Goal: Complete application form: Complete application form

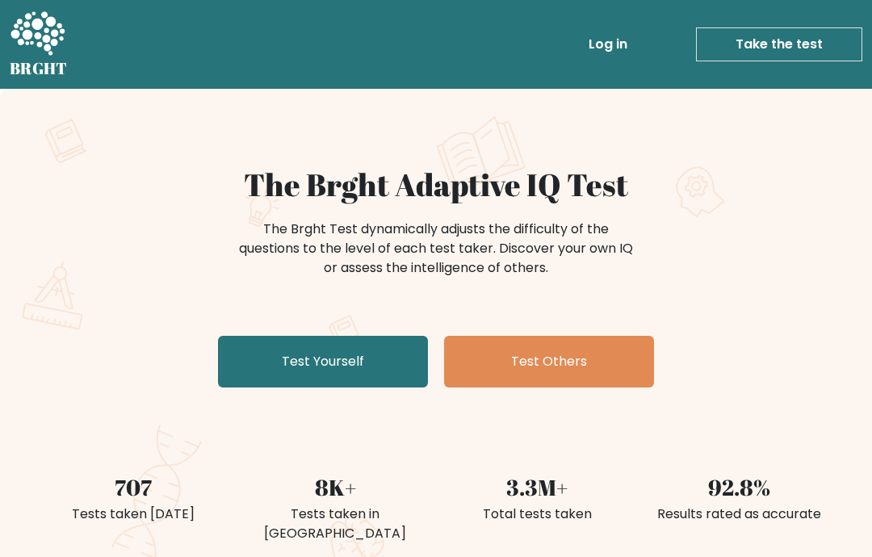
click at [361, 375] on link "Test Yourself" at bounding box center [323, 362] width 210 height 52
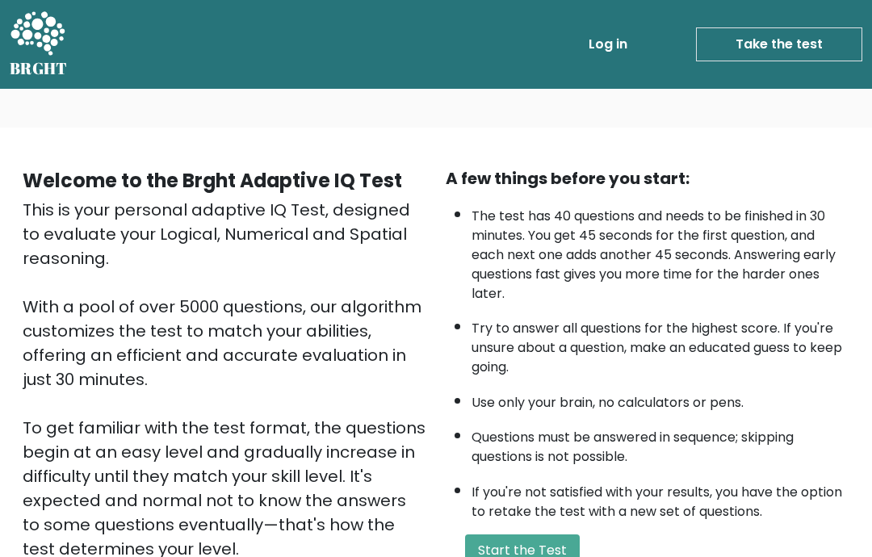
click at [532, 534] on button "Start the Test" at bounding box center [522, 550] width 115 height 32
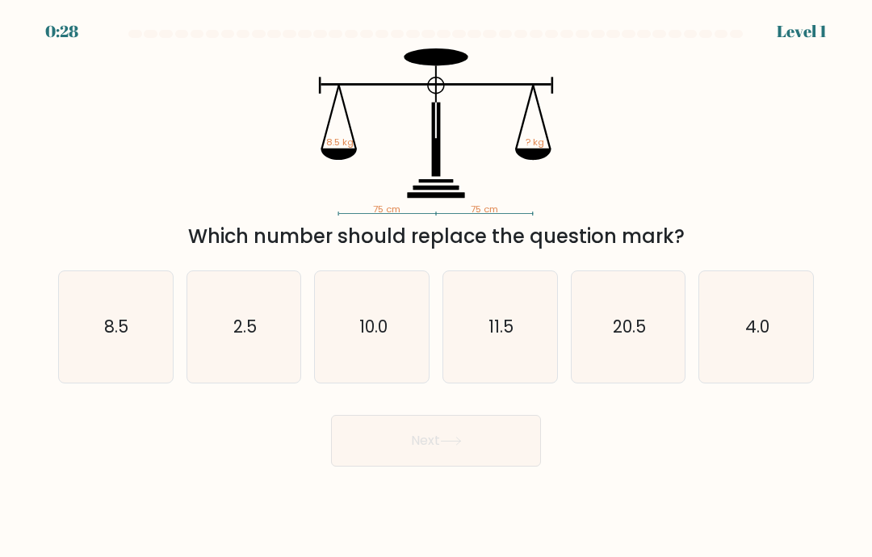
click at [92, 329] on icon "8.5" at bounding box center [115, 326] width 111 height 111
click at [436, 287] on input "a. 8.5" at bounding box center [436, 283] width 1 height 8
radio input "true"
click at [458, 467] on button "Next" at bounding box center [436, 441] width 210 height 52
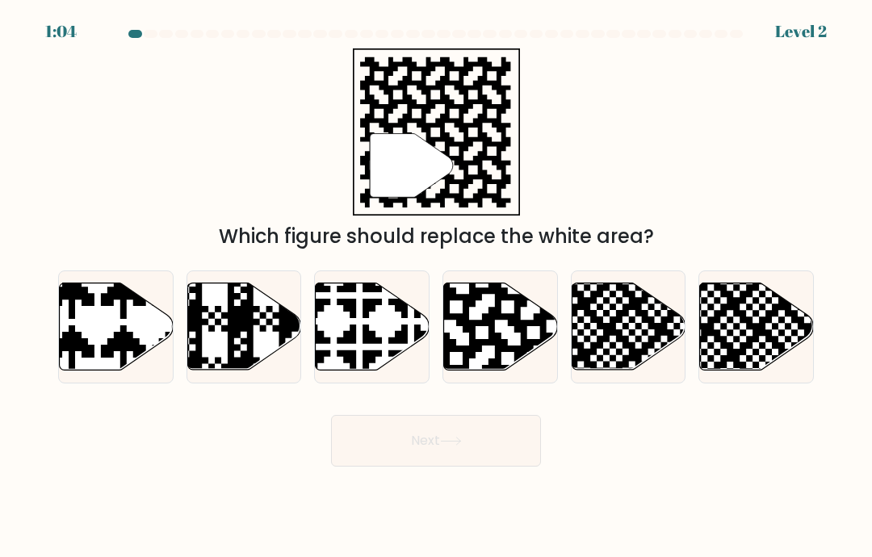
click at [493, 358] on icon at bounding box center [533, 281] width 206 height 206
click at [437, 287] on input "d." at bounding box center [436, 283] width 1 height 8
radio input "true"
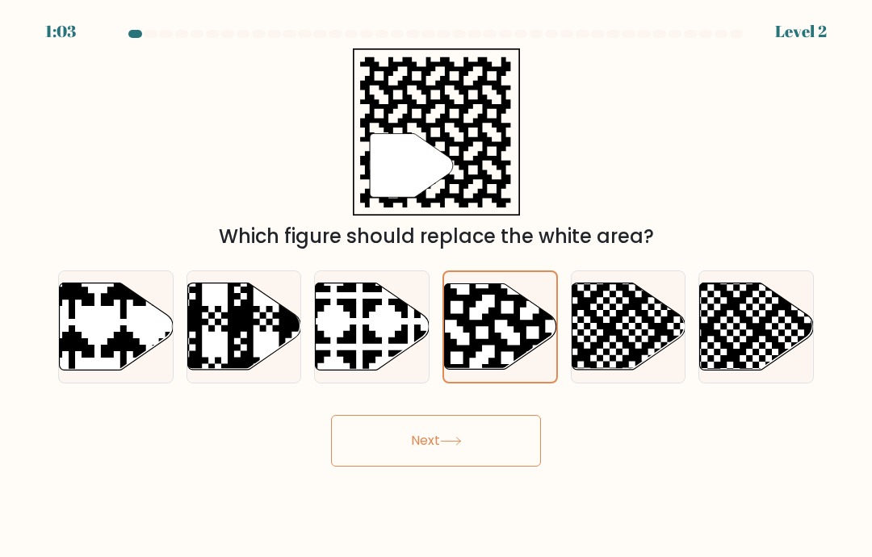
click at [498, 464] on button "Next" at bounding box center [436, 441] width 210 height 52
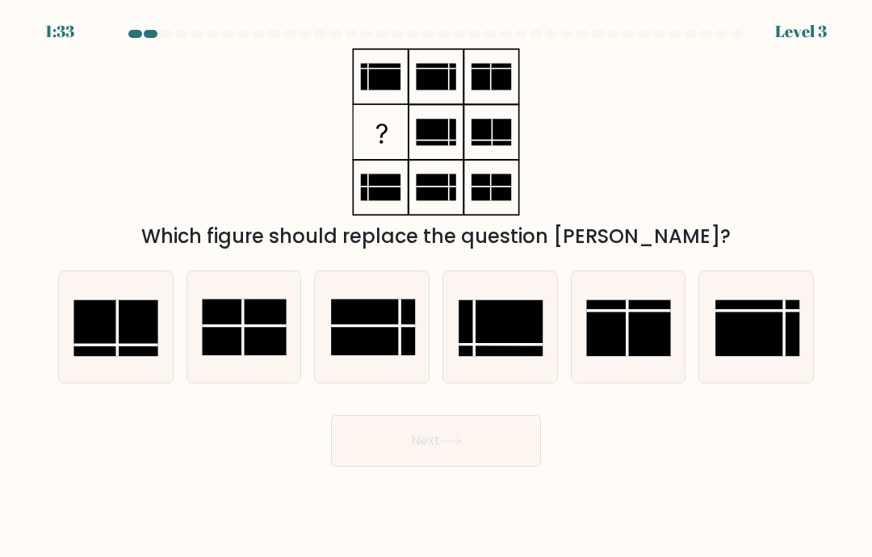
click at [526, 357] on rect at bounding box center [501, 328] width 84 height 57
click at [437, 287] on input "d." at bounding box center [436, 283] width 1 height 8
radio input "true"
click at [513, 458] on button "Next" at bounding box center [436, 441] width 210 height 52
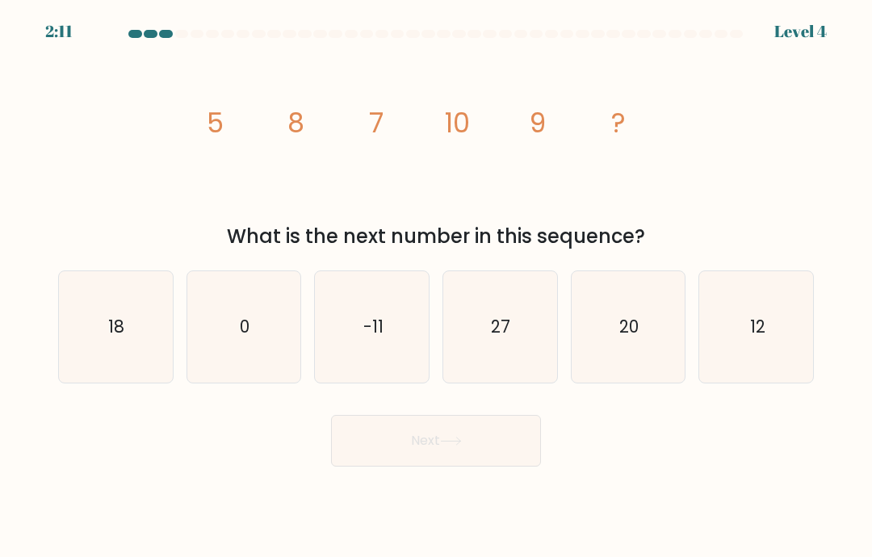
click at [774, 357] on icon "12" at bounding box center [756, 326] width 111 height 111
click at [437, 287] on input "f. 12" at bounding box center [436, 283] width 1 height 8
radio input "true"
click at [494, 466] on button "Next" at bounding box center [436, 441] width 210 height 52
click at [494, 465] on button "Next" at bounding box center [436, 441] width 210 height 52
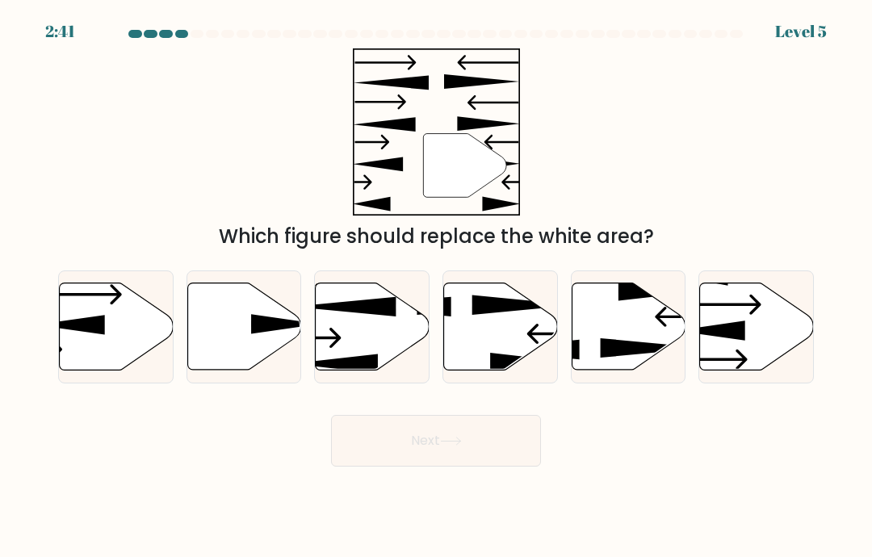
click at [226, 358] on icon at bounding box center [244, 326] width 114 height 87
click at [436, 287] on input "b." at bounding box center [436, 283] width 1 height 8
radio input "true"
click at [485, 467] on button "Next" at bounding box center [436, 441] width 210 height 52
click at [484, 467] on button "Next" at bounding box center [436, 441] width 210 height 52
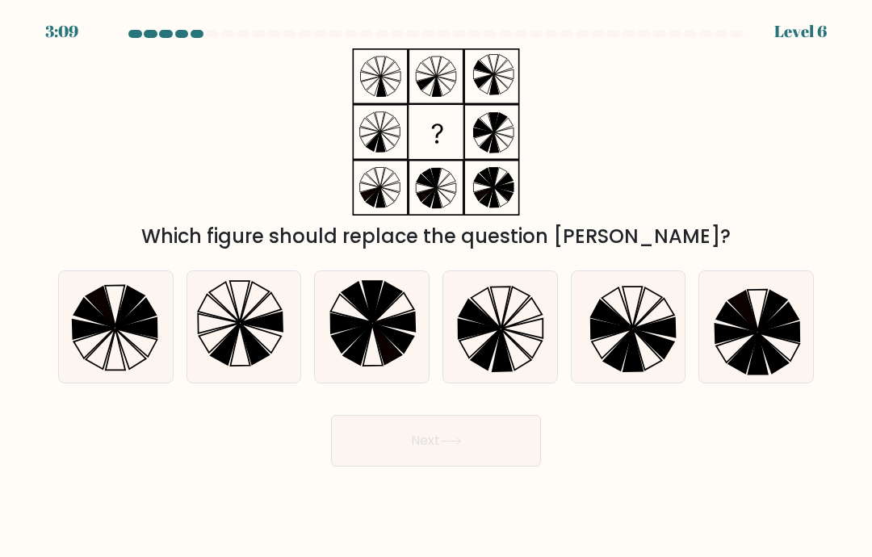
click at [516, 355] on icon at bounding box center [499, 326] width 111 height 111
click at [437, 287] on input "d." at bounding box center [436, 283] width 1 height 8
radio input "true"
click at [463, 467] on button "Next" at bounding box center [436, 441] width 210 height 52
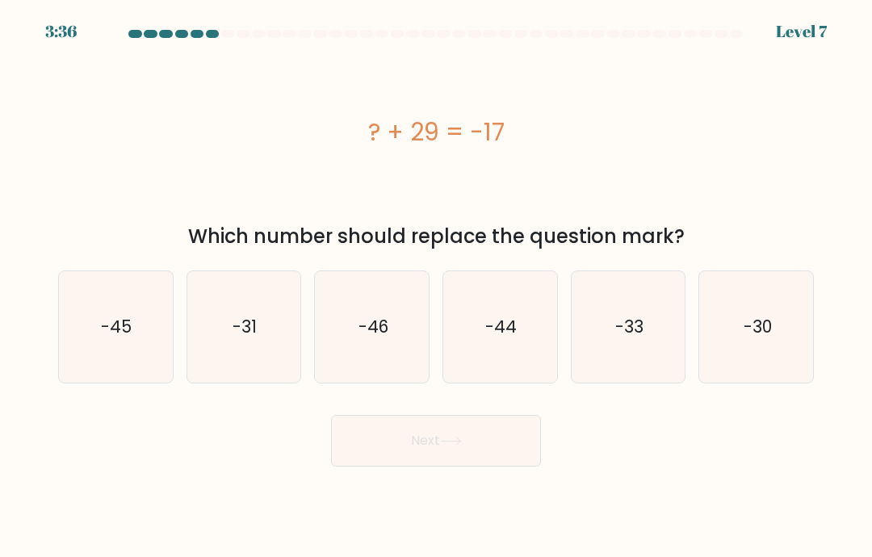
click at [366, 360] on icon "-46" at bounding box center [371, 326] width 111 height 111
click at [436, 287] on input "c. -46" at bounding box center [436, 283] width 1 height 8
radio input "true"
click at [484, 461] on button "Next" at bounding box center [436, 441] width 210 height 52
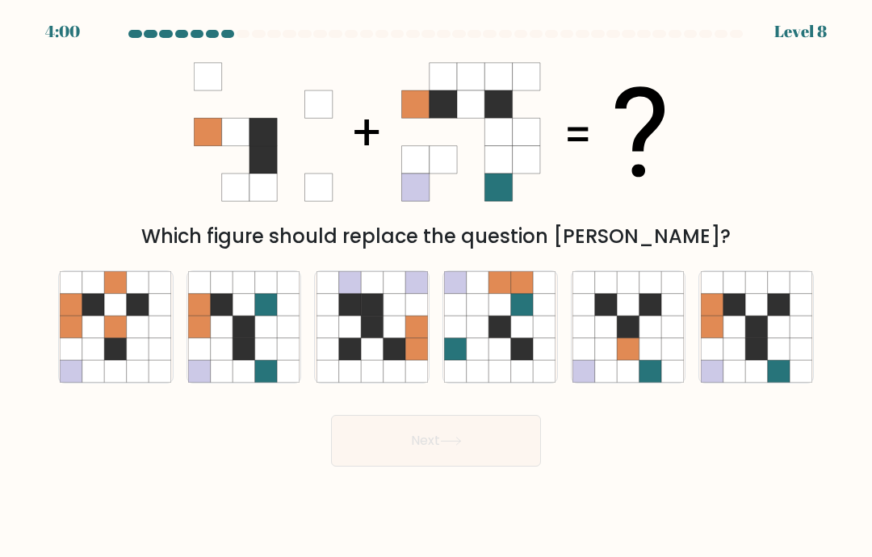
click at [756, 360] on icon at bounding box center [756, 349] width 22 height 22
click at [437, 287] on input "f." at bounding box center [436, 283] width 1 height 8
radio input "true"
click at [501, 467] on button "Next" at bounding box center [436, 441] width 210 height 52
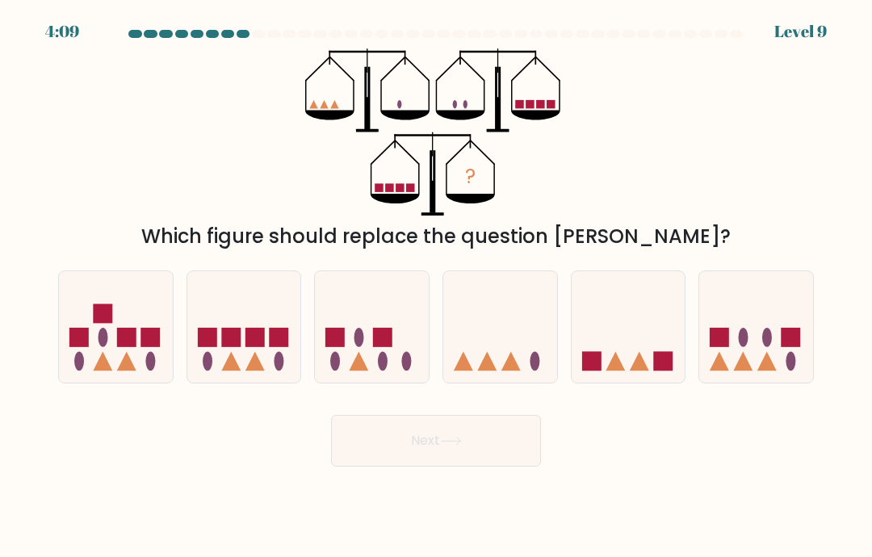
click at [598, 298] on div at bounding box center [628, 326] width 115 height 113
click at [437, 287] on input "e." at bounding box center [436, 283] width 1 height 8
radio input "true"
click at [471, 467] on button "Next" at bounding box center [436, 441] width 210 height 52
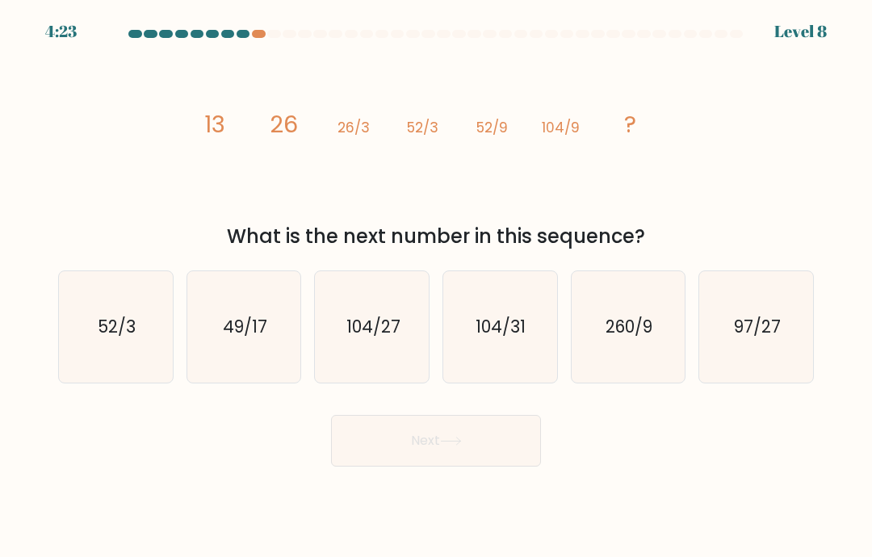
click at [388, 383] on icon "104/27" at bounding box center [371, 326] width 111 height 111
click at [436, 287] on input "c. 104/27" at bounding box center [436, 283] width 1 height 8
radio input "true"
click at [506, 459] on button "Next" at bounding box center [436, 441] width 210 height 52
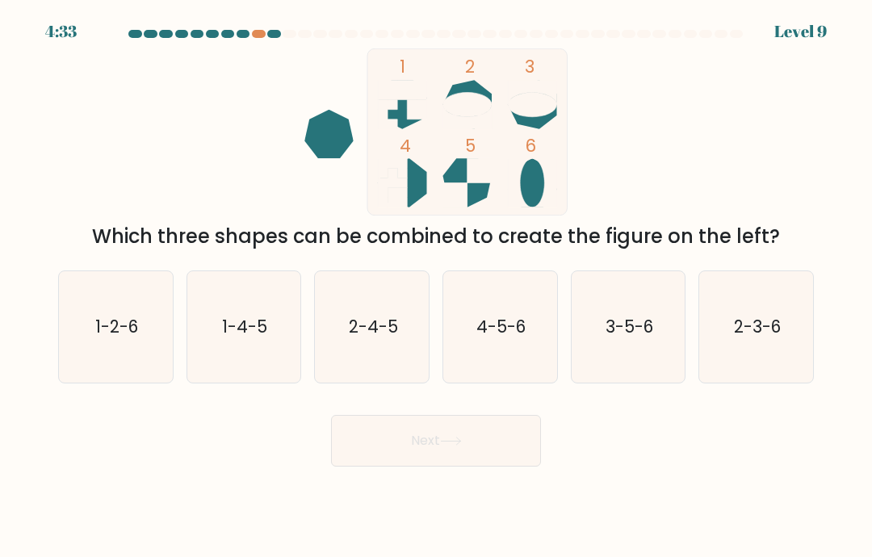
click at [238, 371] on icon "1-4-5" at bounding box center [243, 326] width 111 height 111
click at [436, 287] on input "b. 1-4-5" at bounding box center [436, 283] width 1 height 8
radio input "true"
click at [444, 446] on icon at bounding box center [451, 441] width 22 height 9
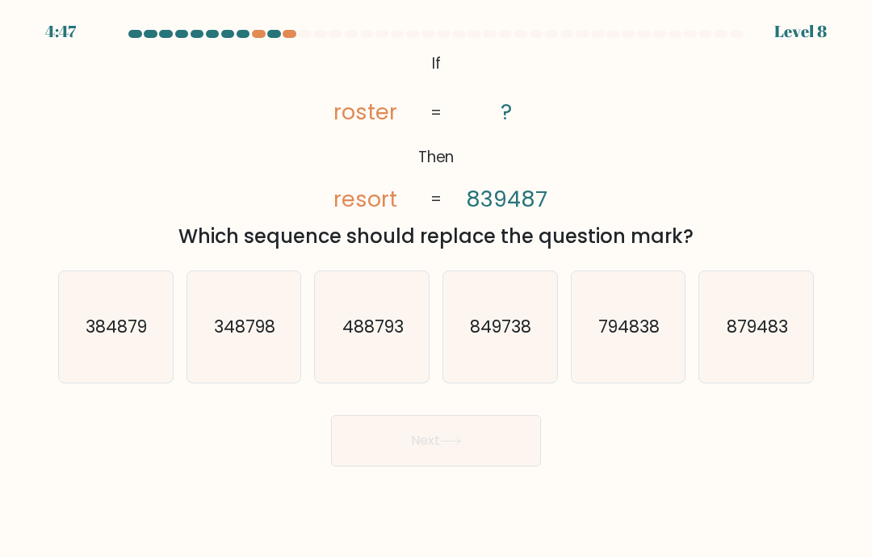
click at [502, 377] on icon "849738" at bounding box center [499, 326] width 111 height 111
click at [437, 287] on input "d. 849738" at bounding box center [436, 283] width 1 height 8
radio input "true"
click at [496, 467] on button "Next" at bounding box center [436, 441] width 210 height 52
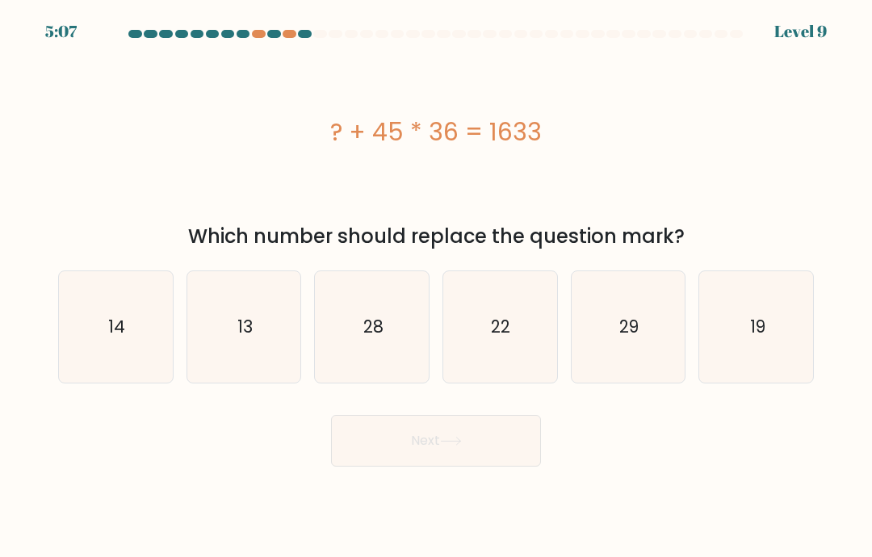
scroll to position [6, 0]
click at [250, 373] on icon "13" at bounding box center [243, 326] width 111 height 111
click at [436, 287] on input "b. 13" at bounding box center [436, 283] width 1 height 8
radio input "true"
click at [455, 503] on body "4:57 Level 9 a." at bounding box center [436, 278] width 872 height 557
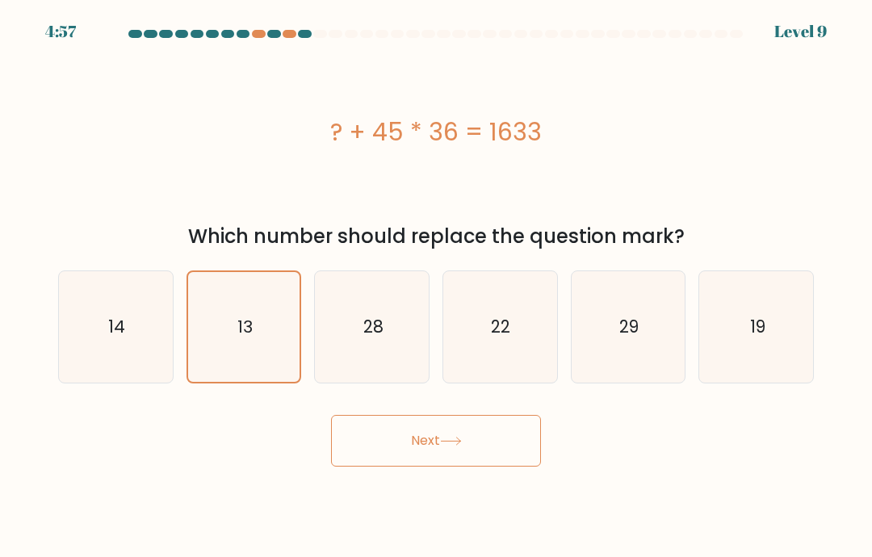
click at [455, 467] on button "Next" at bounding box center [436, 441] width 210 height 52
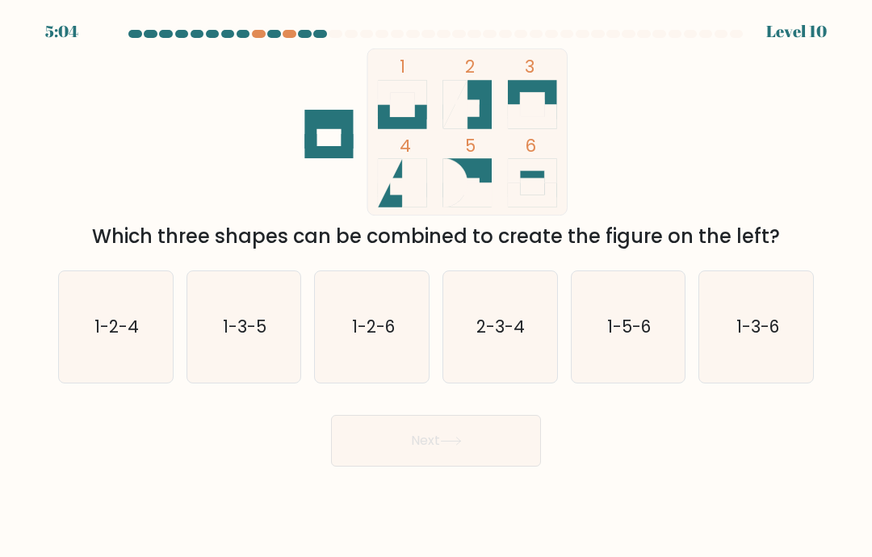
scroll to position [0, 0]
click at [377, 338] on text "1-2-6" at bounding box center [373, 326] width 43 height 23
click at [436, 287] on input "c. 1-2-6" at bounding box center [436, 283] width 1 height 8
radio input "true"
click at [492, 467] on button "Next" at bounding box center [436, 441] width 210 height 52
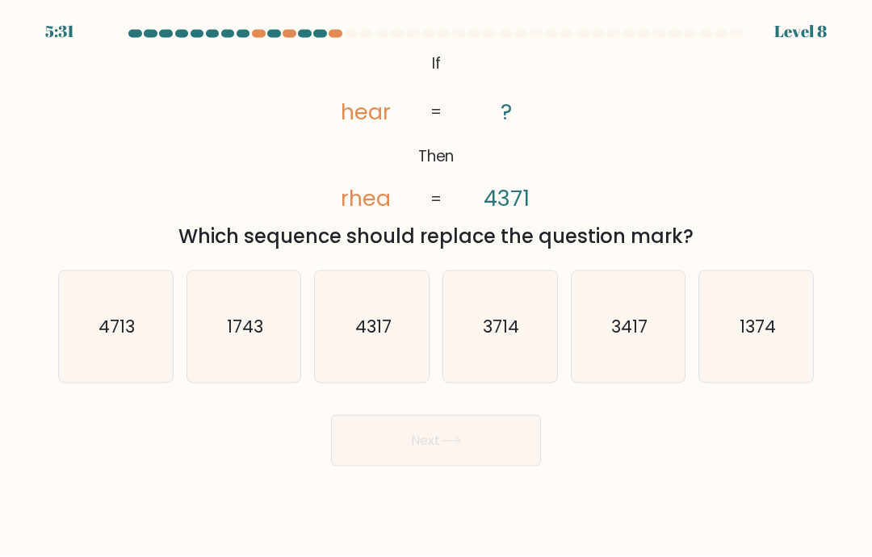
scroll to position [65, 0]
click at [756, 295] on icon "1374" at bounding box center [756, 326] width 111 height 111
click at [437, 287] on input "f. 1374" at bounding box center [436, 283] width 1 height 8
radio input "true"
click at [486, 271] on icon "3714" at bounding box center [499, 326] width 111 height 111
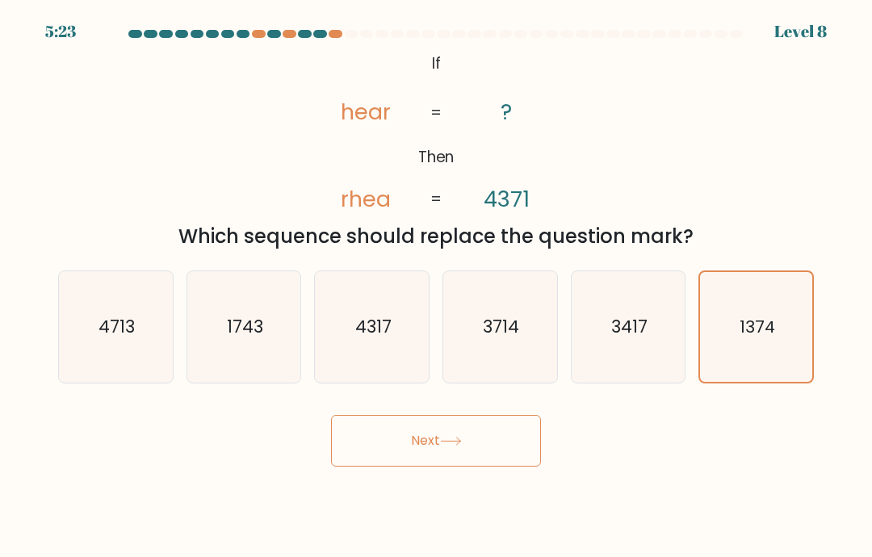
click at [437, 279] on input "d. 3714" at bounding box center [436, 283] width 1 height 8
radio input "true"
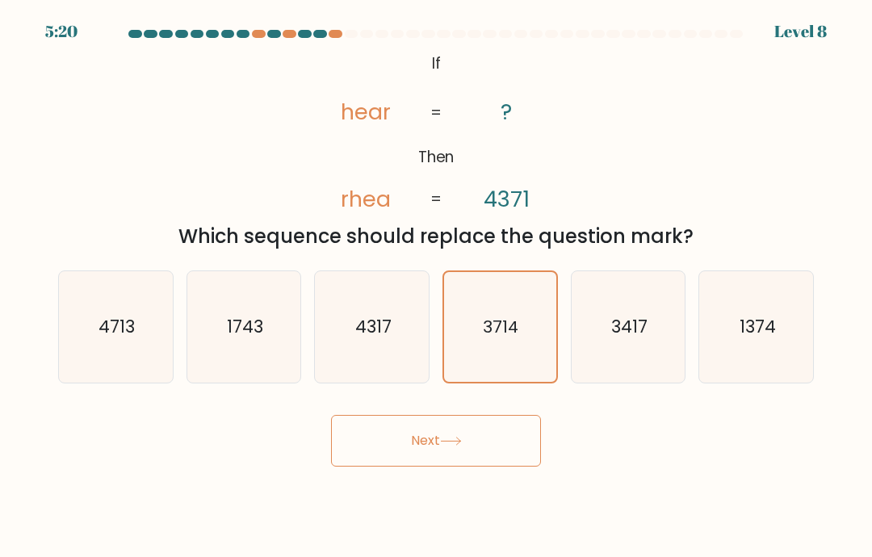
click at [500, 415] on button "Next" at bounding box center [436, 441] width 210 height 52
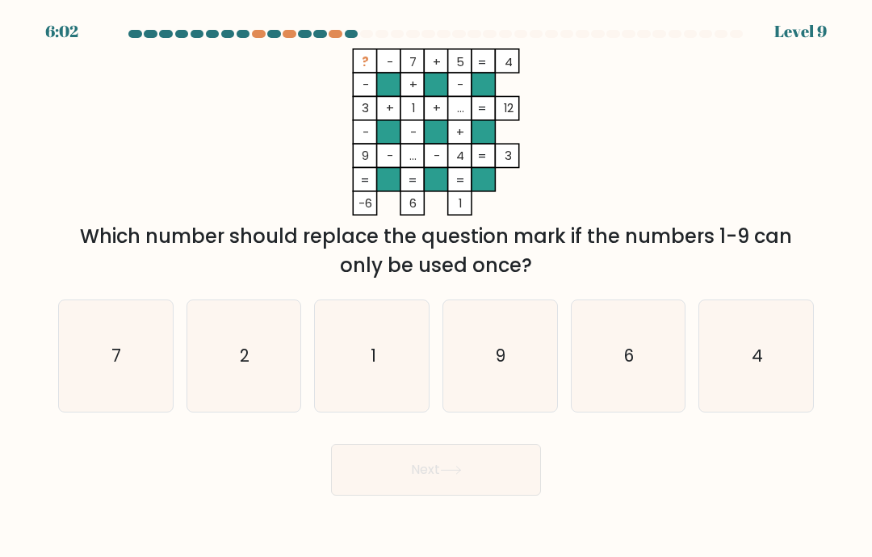
scroll to position [20, 0]
click at [638, 371] on icon "6" at bounding box center [627, 355] width 111 height 111
click at [437, 287] on input "e. 6" at bounding box center [436, 283] width 1 height 8
radio input "true"
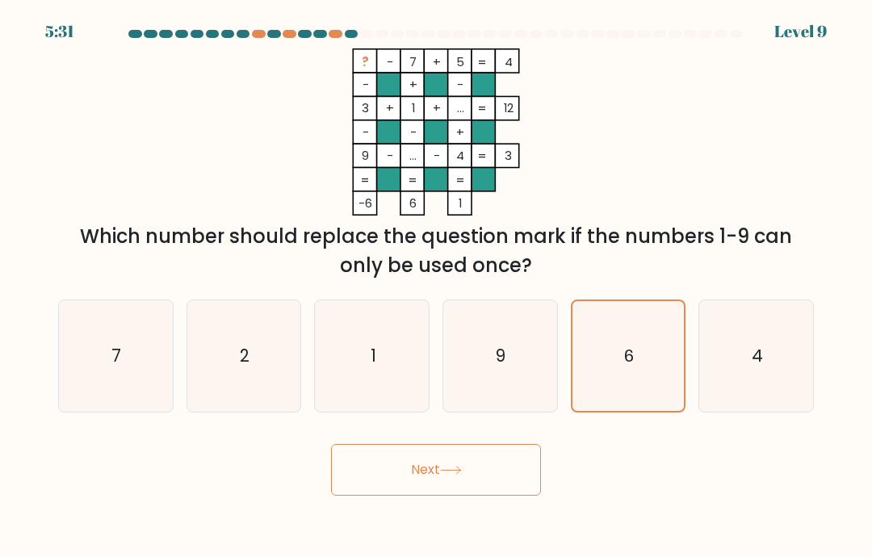
click at [490, 467] on button "Next" at bounding box center [436, 470] width 210 height 52
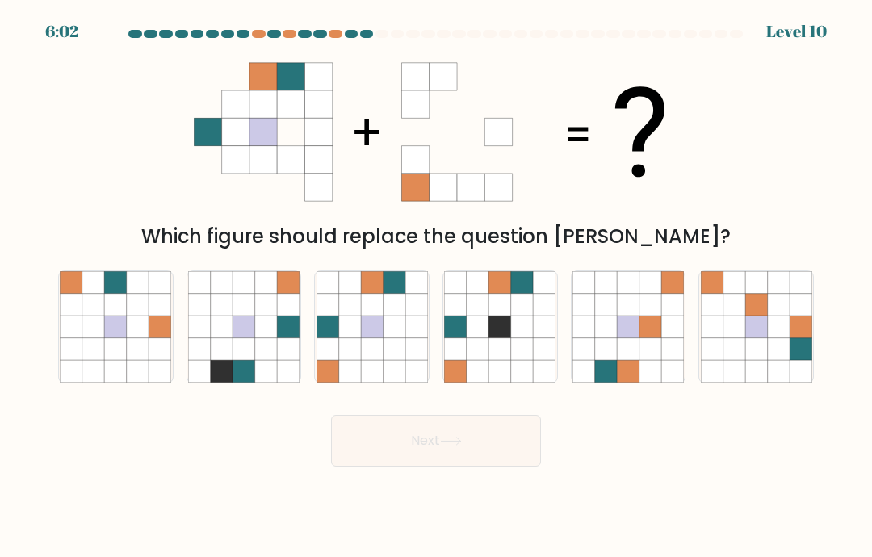
click at [374, 338] on icon at bounding box center [372, 349] width 22 height 22
click at [436, 287] on input "c." at bounding box center [436, 283] width 1 height 8
radio input "true"
click at [484, 457] on button "Next" at bounding box center [436, 441] width 210 height 52
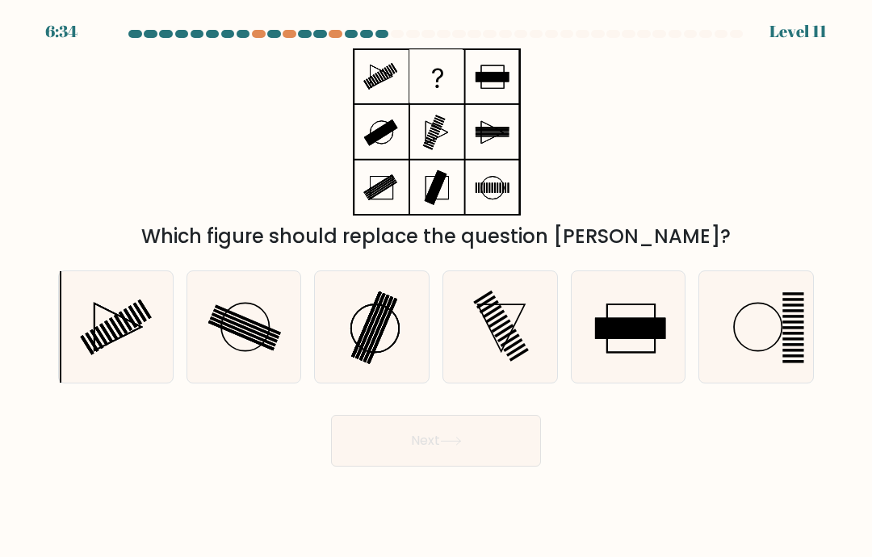
click at [103, 317] on icon at bounding box center [115, 326] width 111 height 111
click at [436, 287] on input "a." at bounding box center [436, 283] width 1 height 8
radio input "true"
click at [94, 329] on icon at bounding box center [117, 327] width 46 height 46
click at [436, 287] on input "a." at bounding box center [436, 283] width 1 height 8
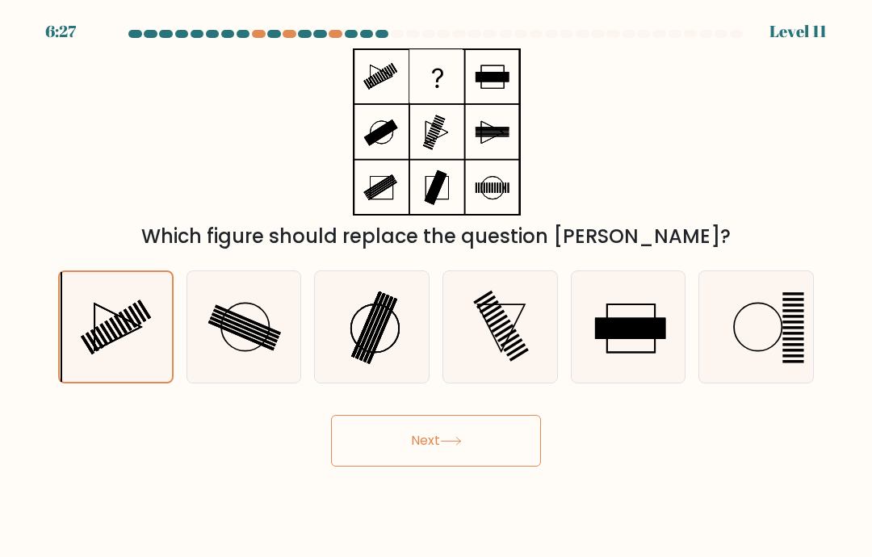
click at [247, 344] on icon at bounding box center [243, 326] width 111 height 111
click at [436, 287] on input "b." at bounding box center [436, 283] width 1 height 8
radio input "true"
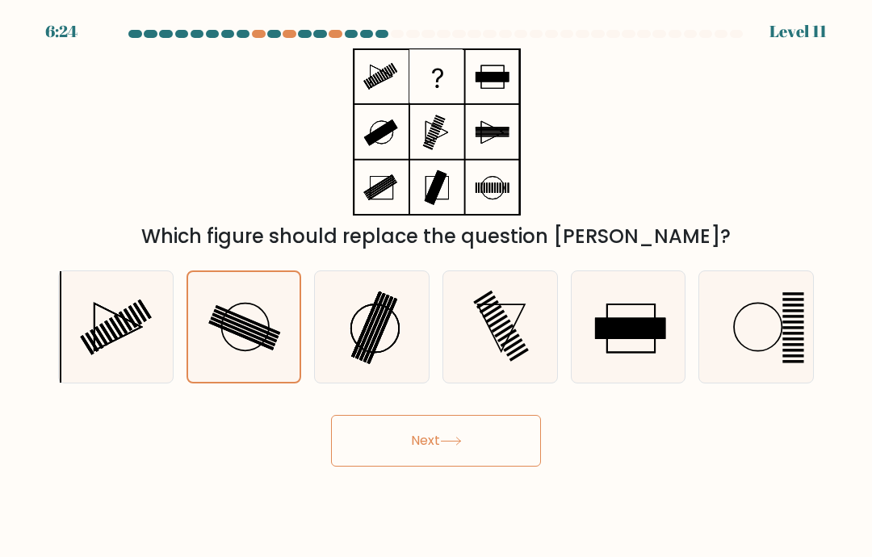
click at [496, 449] on button "Next" at bounding box center [436, 441] width 210 height 52
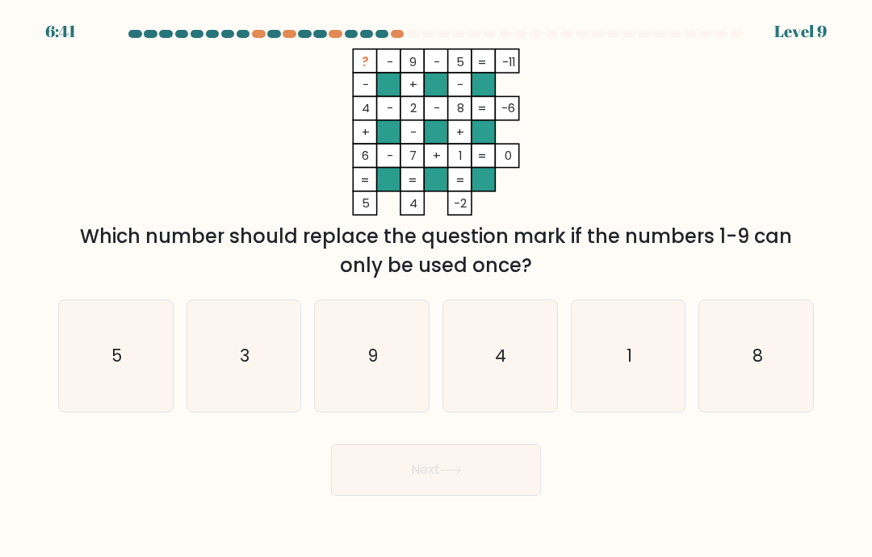
click at [245, 363] on text "3" at bounding box center [245, 355] width 10 height 23
click at [436, 287] on input "b. 3" at bounding box center [436, 283] width 1 height 8
radio input "true"
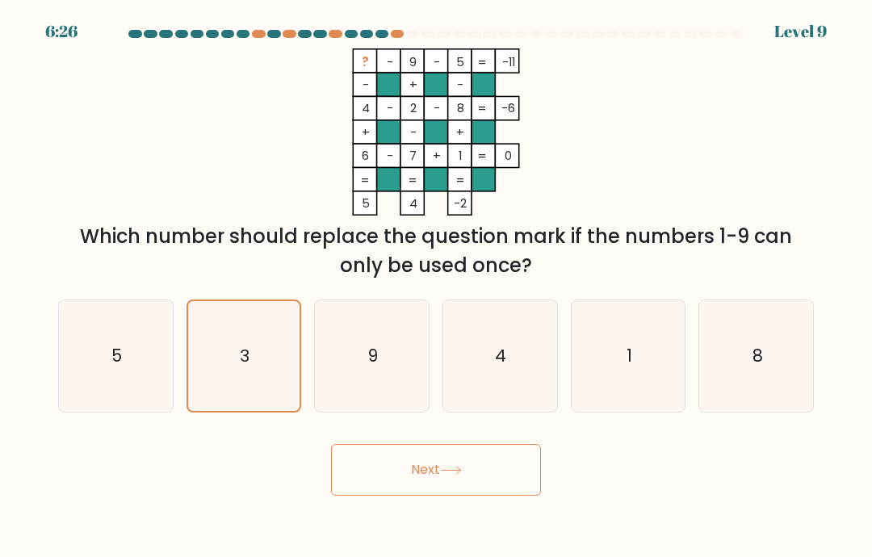
scroll to position [0, 0]
click at [509, 496] on button "Next" at bounding box center [436, 470] width 210 height 52
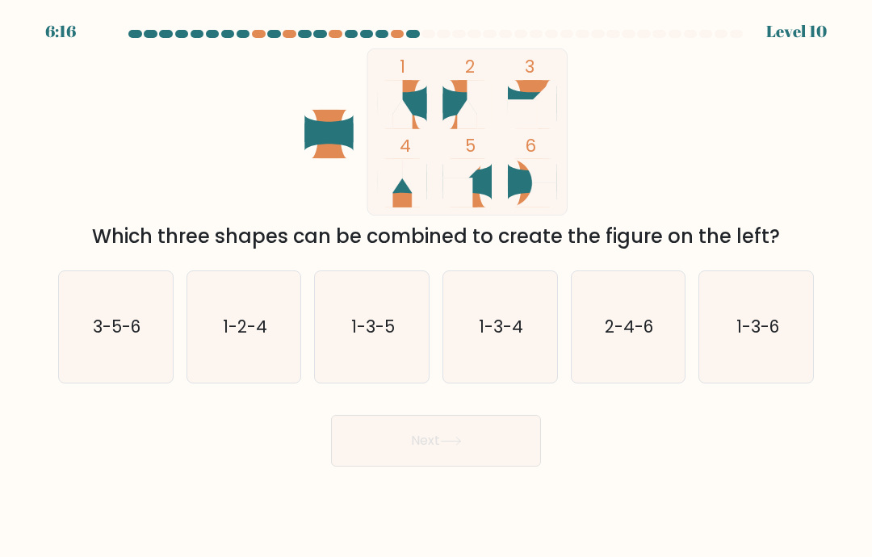
click at [285, 373] on icon "1-2-4" at bounding box center [243, 326] width 111 height 111
click at [436, 287] on input "b. 1-2-4" at bounding box center [436, 283] width 1 height 8
radio input "true"
click at [491, 467] on button "Next" at bounding box center [436, 441] width 210 height 52
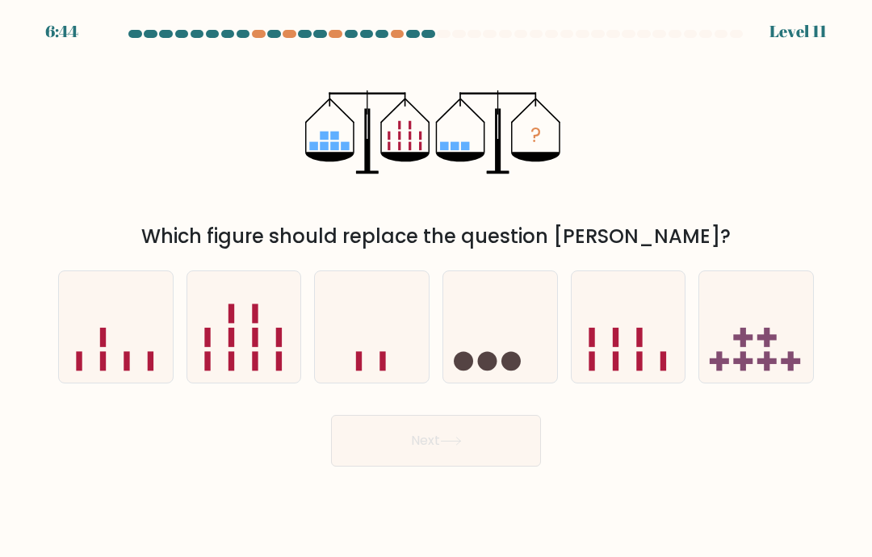
click at [795, 375] on icon at bounding box center [756, 327] width 114 height 94
click at [437, 287] on input "f." at bounding box center [436, 283] width 1 height 8
radio input "true"
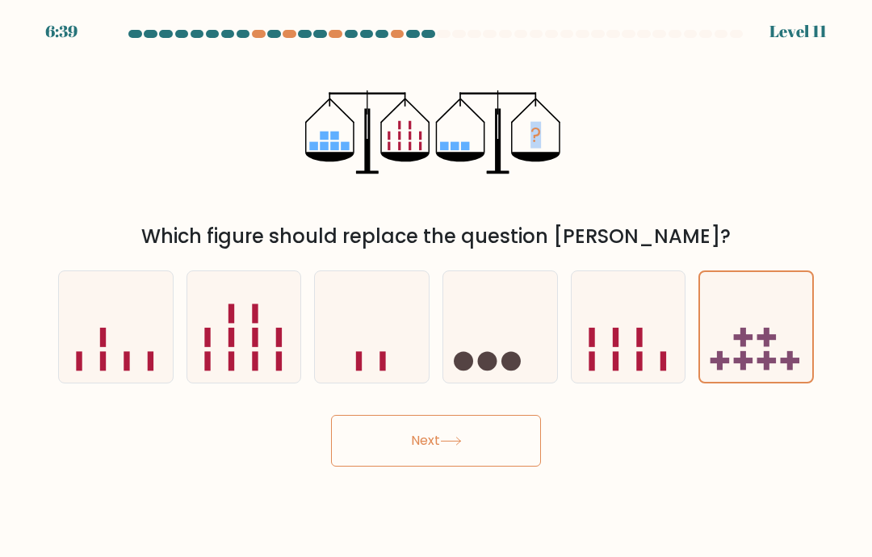
click at [305, 206] on icon "?" at bounding box center [435, 131] width 261 height 167
click at [125, 360] on icon at bounding box center [116, 327] width 114 height 94
click at [436, 287] on input "a." at bounding box center [436, 283] width 1 height 8
radio input "true"
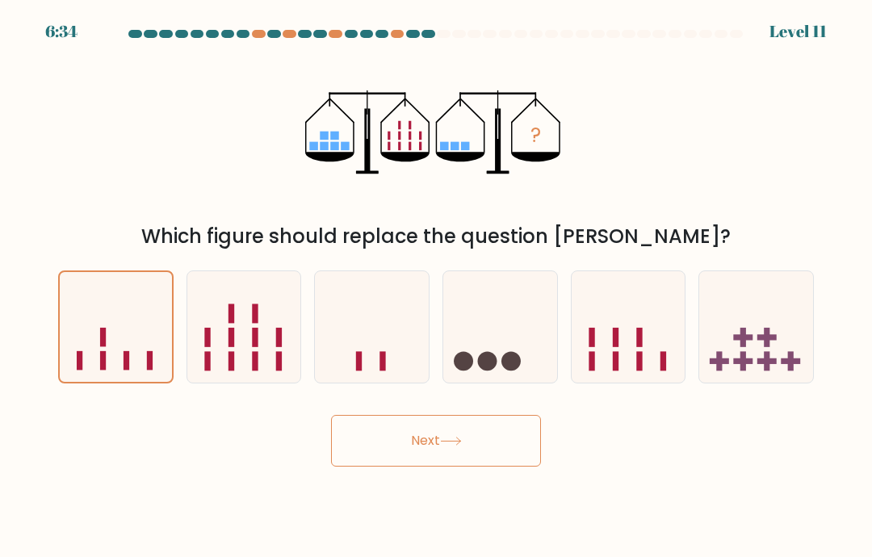
click at [415, 443] on button "Next" at bounding box center [436, 441] width 210 height 52
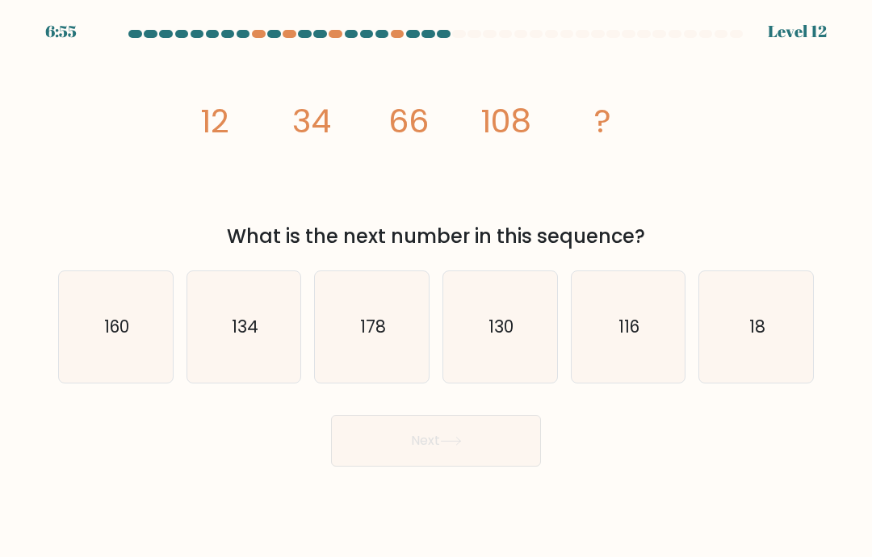
click at [60, 318] on icon "160" at bounding box center [115, 326] width 111 height 111
click at [436, 287] on input "a. 160" at bounding box center [436, 283] width 1 height 8
radio input "true"
click at [413, 463] on button "Next" at bounding box center [436, 441] width 210 height 52
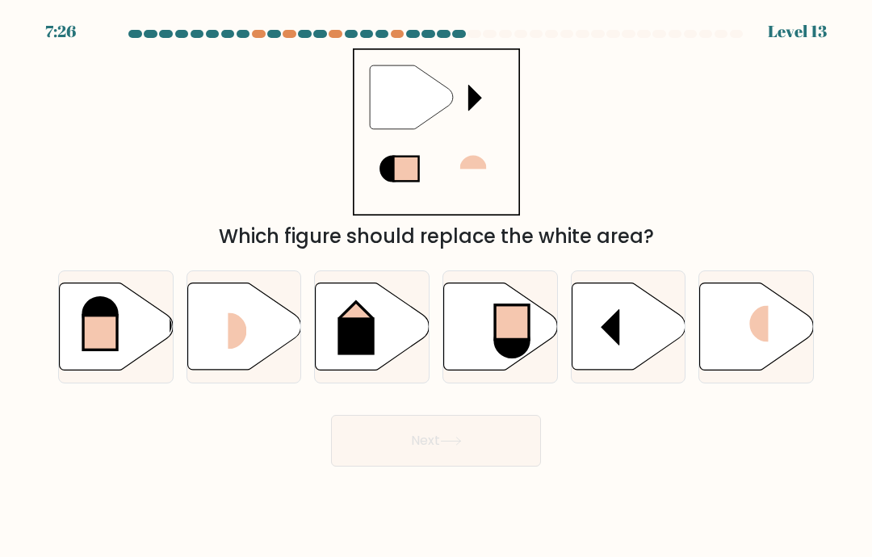
click at [366, 334] on rect at bounding box center [356, 318] width 32 height 32
click at [436, 287] on input "c." at bounding box center [436, 283] width 1 height 8
radio input "true"
click at [485, 467] on button "Next" at bounding box center [436, 441] width 210 height 52
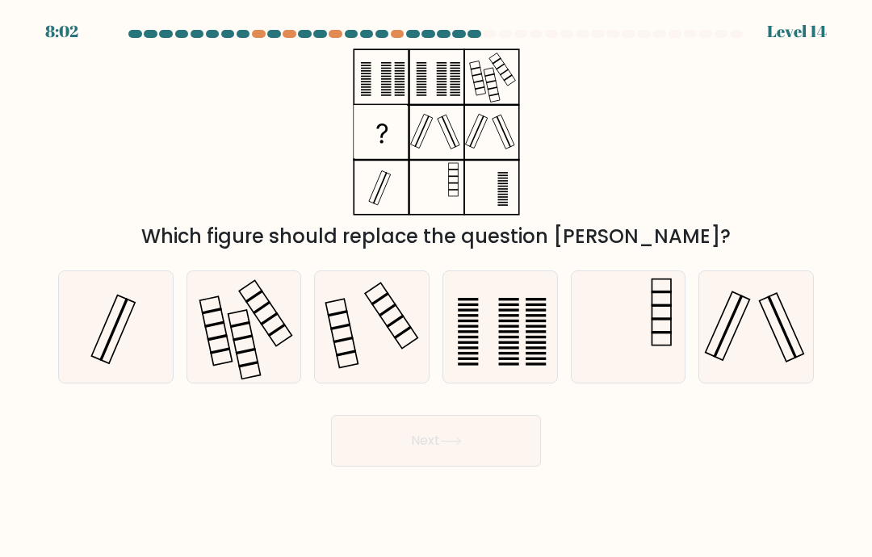
click at [648, 291] on icon at bounding box center [627, 326] width 111 height 111
click at [437, 287] on input "e." at bounding box center [436, 283] width 1 height 8
radio input "true"
click at [373, 360] on icon at bounding box center [371, 326] width 111 height 111
click at [436, 287] on input "c." at bounding box center [436, 283] width 1 height 8
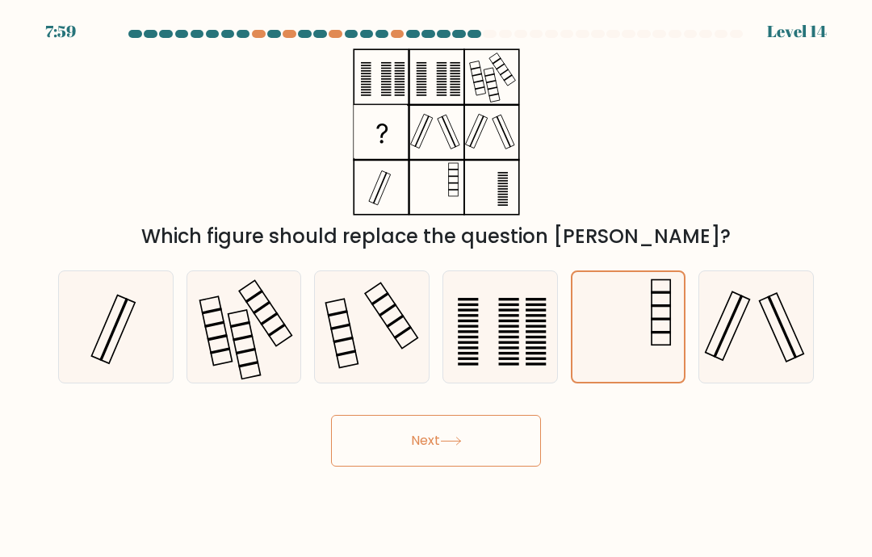
radio input "true"
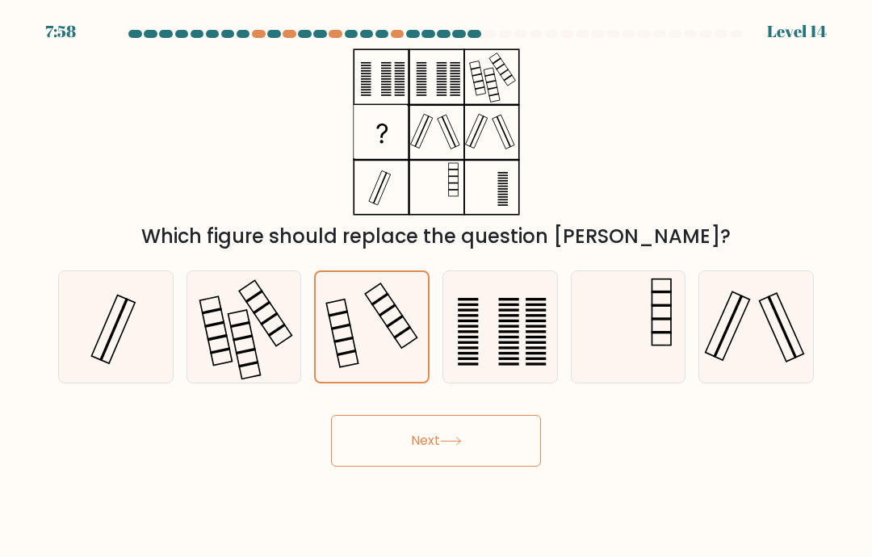
click at [449, 446] on icon at bounding box center [451, 441] width 22 height 9
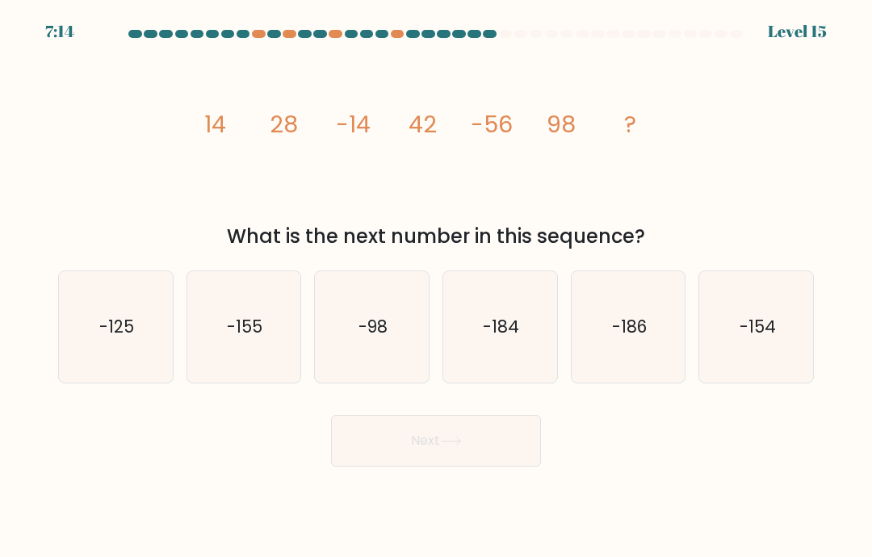
scroll to position [31, 0]
click at [731, 182] on div "image/svg+xml 14 28 -14 42 -56 98 ? What is the next number in this sequence?" at bounding box center [435, 149] width 775 height 203
click at [811, 308] on icon "-154" at bounding box center [756, 326] width 111 height 111
click at [437, 287] on input "f. -154" at bounding box center [436, 283] width 1 height 8
radio input "true"
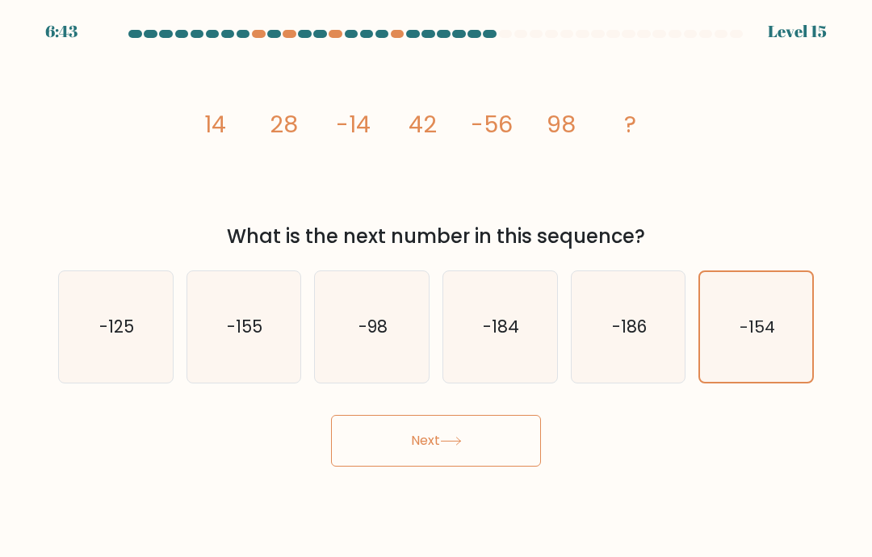
scroll to position [0, 0]
click at [459, 445] on icon at bounding box center [450, 441] width 19 height 7
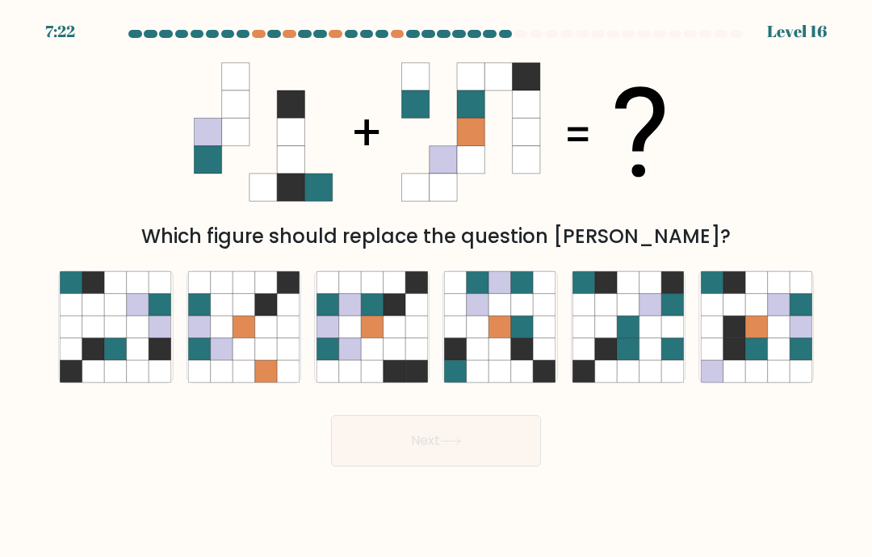
click at [3, 540] on body "7:22 Level 16" at bounding box center [436, 278] width 872 height 557
click at [65, 129] on div "Which figure should replace the question mark?" at bounding box center [435, 149] width 775 height 203
click at [90, 308] on icon at bounding box center [93, 305] width 22 height 22
click at [436, 287] on input "a." at bounding box center [436, 283] width 1 height 8
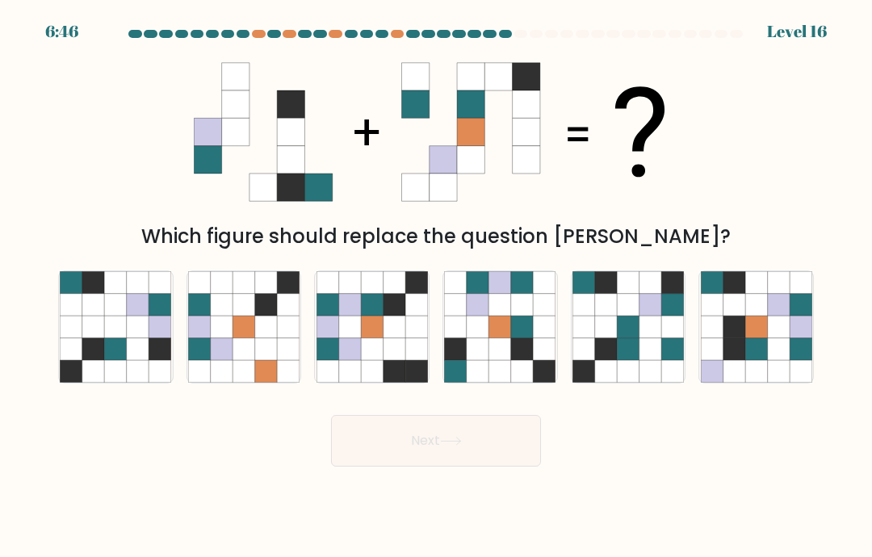
radio input "true"
click at [504, 463] on button "Next" at bounding box center [436, 441] width 210 height 52
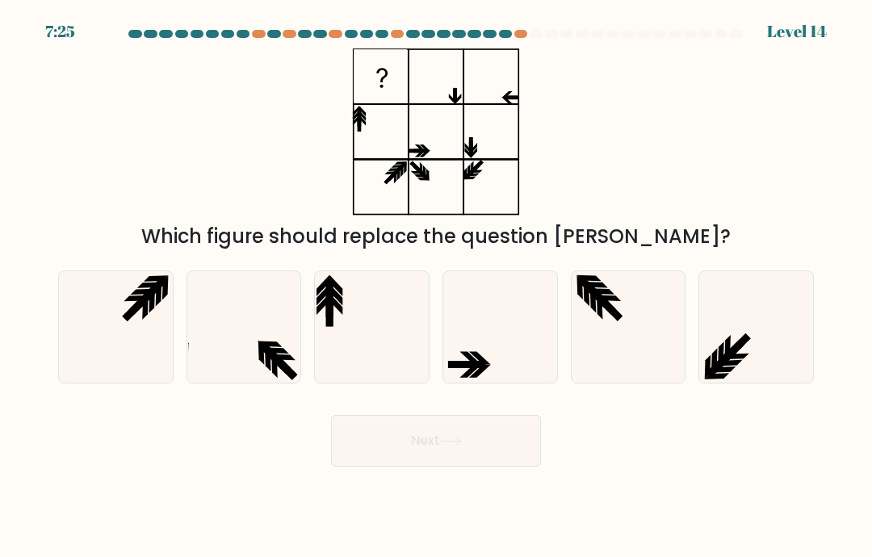
click at [2, 133] on form at bounding box center [436, 248] width 872 height 437
click at [133, 365] on icon at bounding box center [115, 326] width 111 height 111
click at [436, 287] on input "a." at bounding box center [436, 283] width 1 height 8
radio input "true"
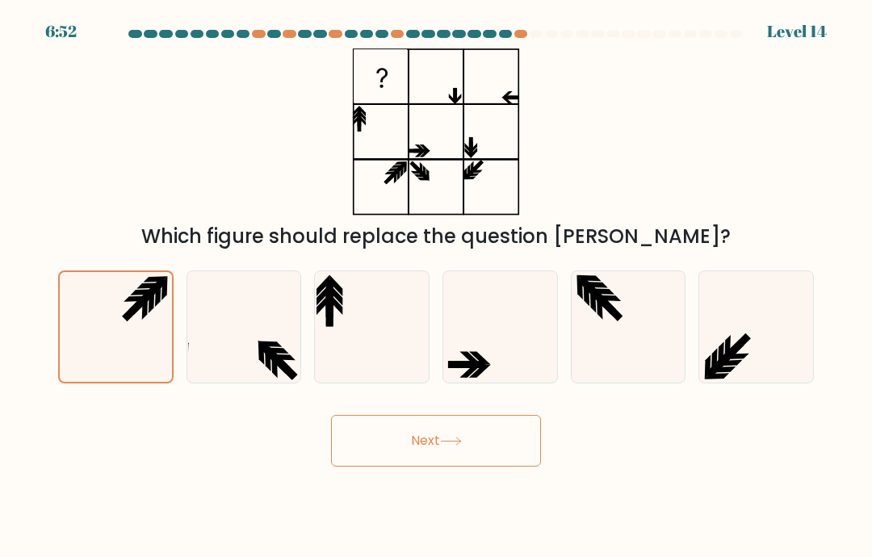
click at [472, 436] on button "Next" at bounding box center [436, 441] width 210 height 52
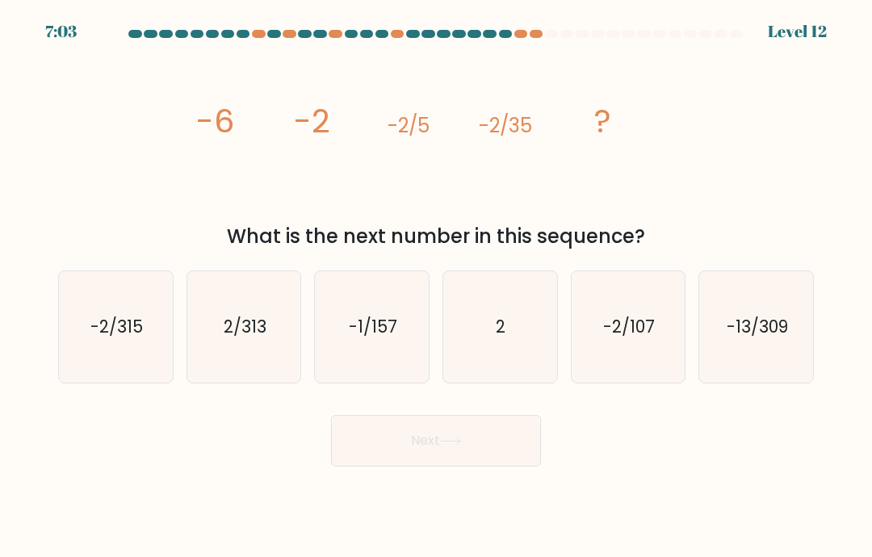
click at [89, 300] on icon "-2/315" at bounding box center [115, 326] width 111 height 111
click at [436, 287] on input "a. -2/315" at bounding box center [436, 283] width 1 height 8
radio input "true"
click at [71, 304] on icon "-2/315" at bounding box center [116, 327] width 110 height 110
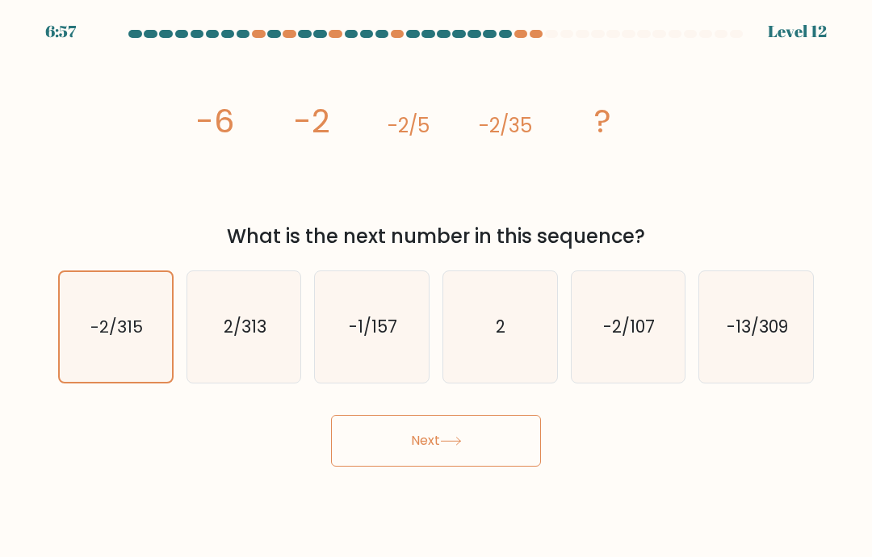
click at [436, 287] on input "a. -2/315" at bounding box center [436, 283] width 1 height 8
click at [462, 446] on icon at bounding box center [451, 441] width 22 height 9
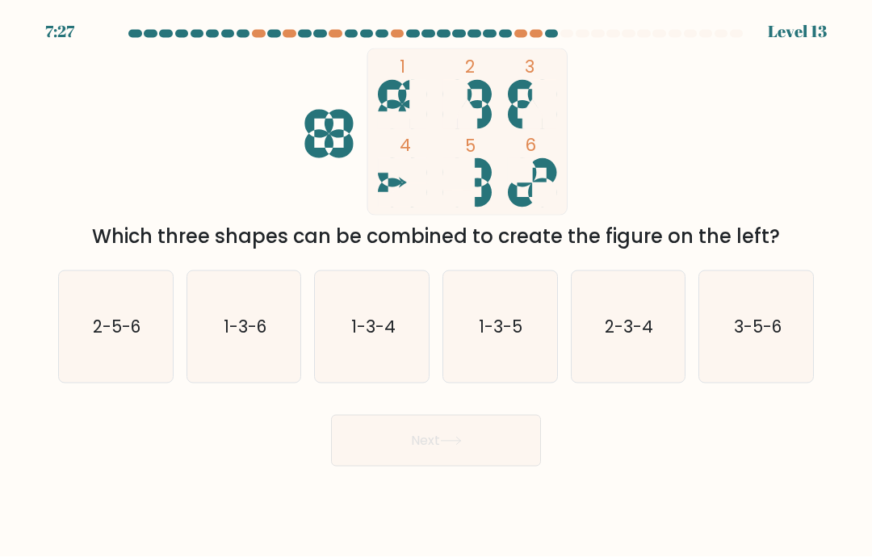
scroll to position [1, 0]
click at [358, 328] on icon "1-3-4" at bounding box center [371, 326] width 111 height 111
click at [436, 287] on input "c. 1-3-4" at bounding box center [436, 283] width 1 height 8
radio input "true"
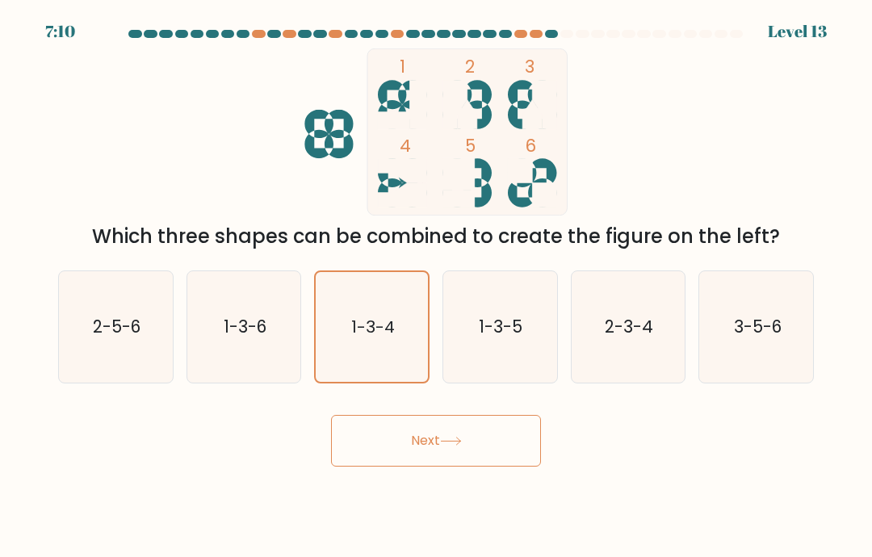
click at [647, 311] on icon "2-3-4" at bounding box center [627, 326] width 111 height 111
click at [437, 287] on input "e. 2-3-4" at bounding box center [436, 283] width 1 height 8
radio input "true"
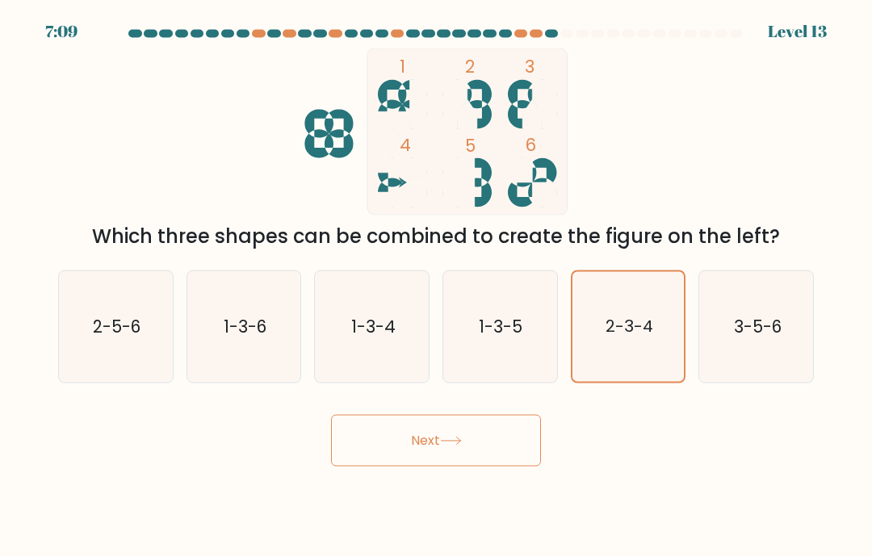
scroll to position [0, 0]
click at [490, 452] on button "Next" at bounding box center [436, 441] width 210 height 52
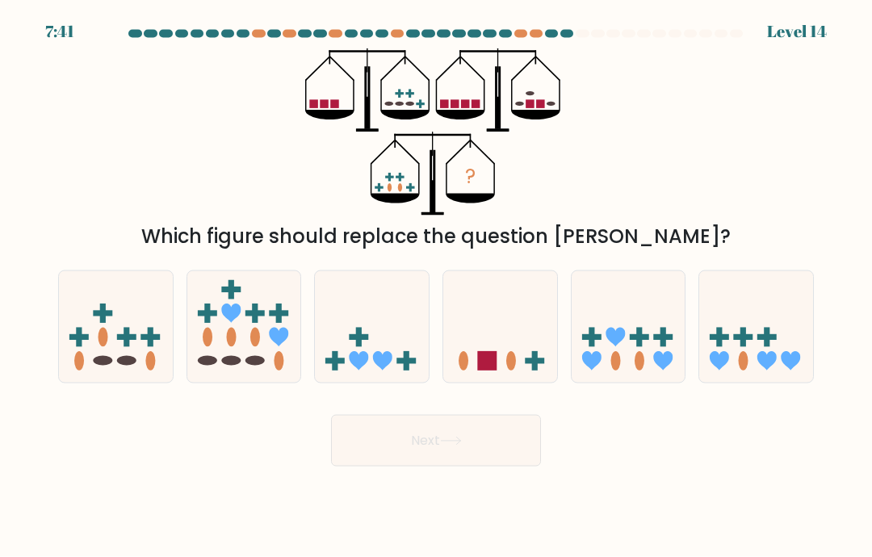
scroll to position [16, 0]
click at [514, 325] on icon at bounding box center [500, 327] width 114 height 94
click at [437, 287] on input "d." at bounding box center [436, 283] width 1 height 8
radio input "true"
click at [96, 304] on icon at bounding box center [116, 327] width 114 height 94
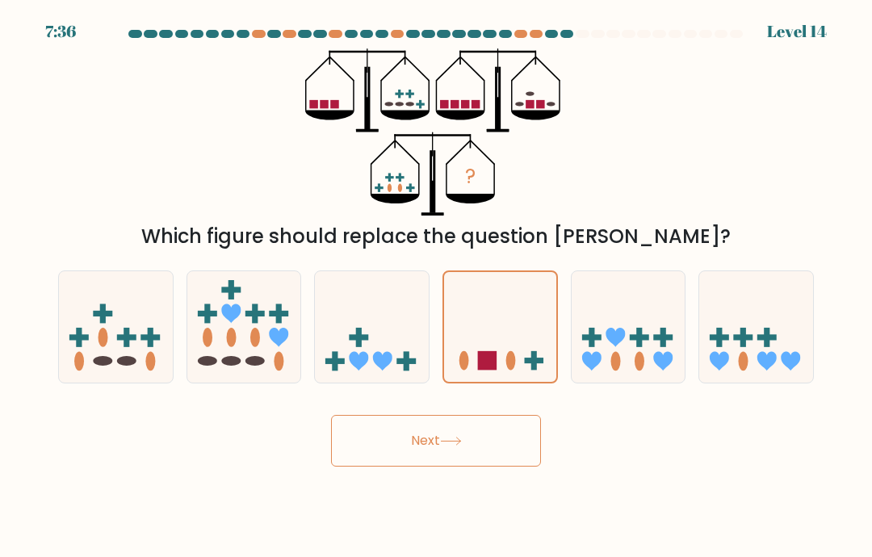
click at [436, 287] on input "a." at bounding box center [436, 283] width 1 height 8
radio input "true"
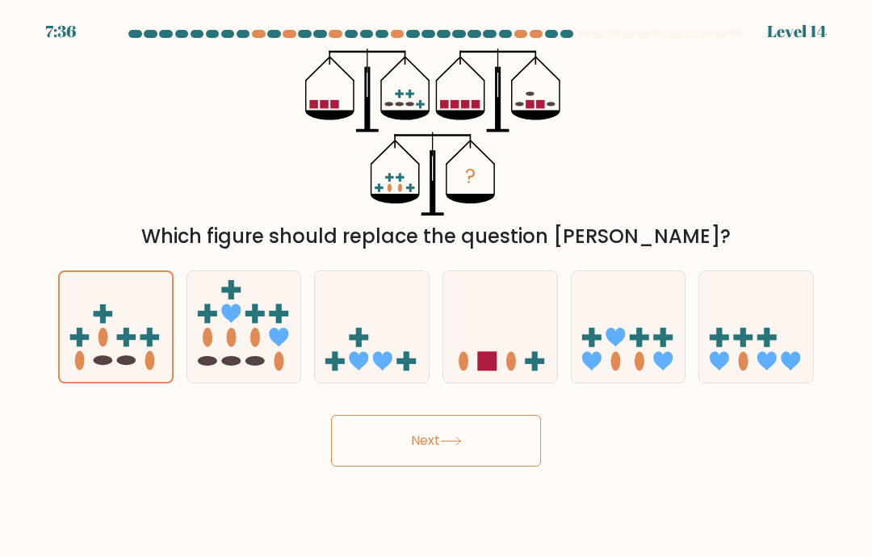
click at [515, 351] on icon at bounding box center [500, 327] width 114 height 94
click at [437, 287] on input "d." at bounding box center [436, 283] width 1 height 8
radio input "true"
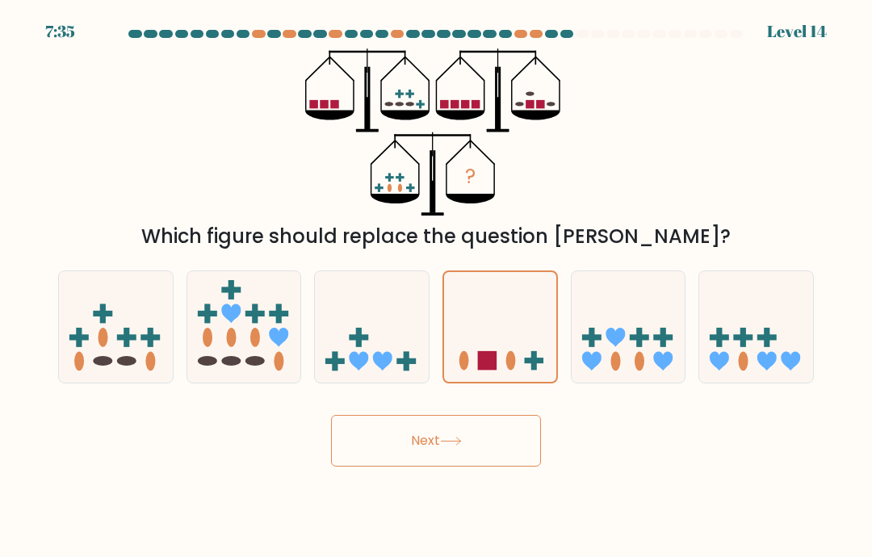
click at [111, 306] on icon at bounding box center [116, 327] width 114 height 94
click at [436, 287] on input "a." at bounding box center [436, 283] width 1 height 8
radio input "true"
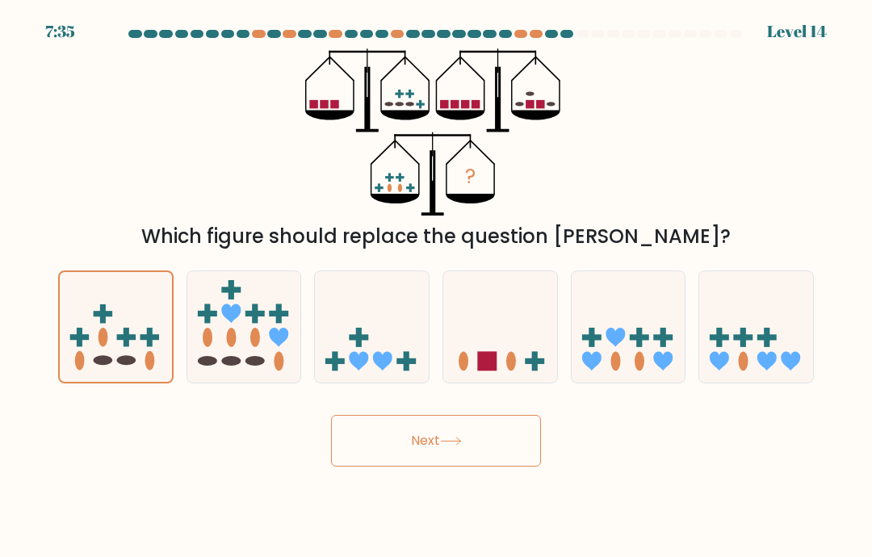
click at [500, 370] on icon at bounding box center [500, 327] width 114 height 94
click at [437, 287] on input "d." at bounding box center [436, 283] width 1 height 8
radio input "true"
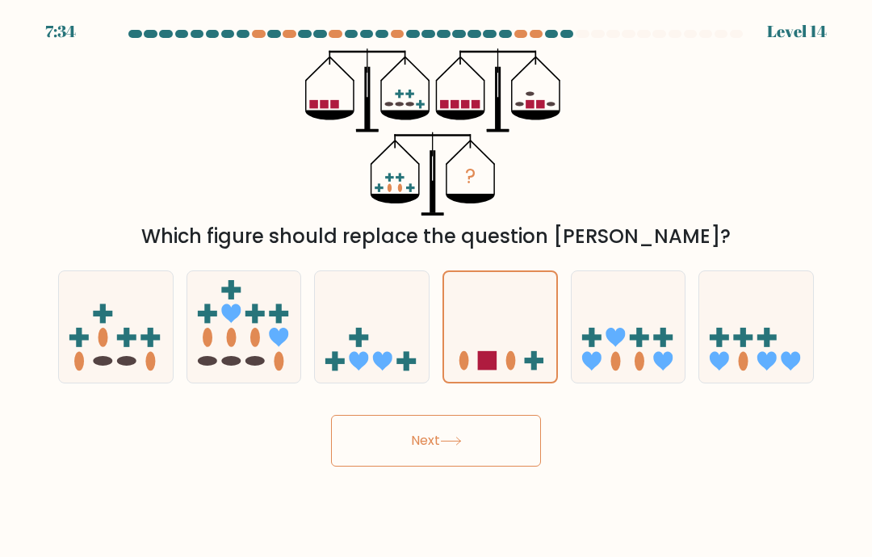
click at [115, 306] on icon at bounding box center [116, 327] width 114 height 94
click at [436, 287] on input "a." at bounding box center [436, 283] width 1 height 8
radio input "true"
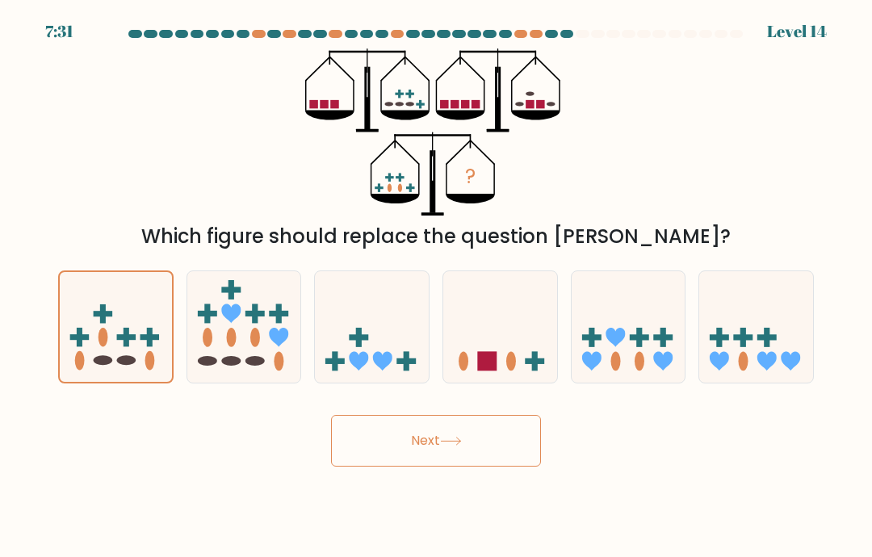
click at [484, 453] on button "Next" at bounding box center [436, 441] width 210 height 52
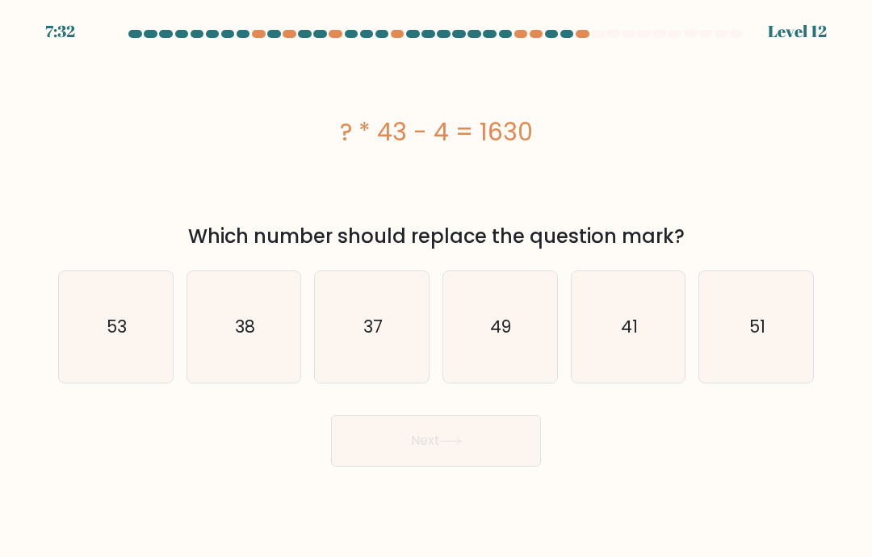
scroll to position [0, 0]
click at [202, 339] on icon "38" at bounding box center [243, 326] width 111 height 111
click at [436, 287] on input "b. 38" at bounding box center [436, 283] width 1 height 8
radio input "true"
click at [393, 461] on button "Next" at bounding box center [436, 441] width 210 height 52
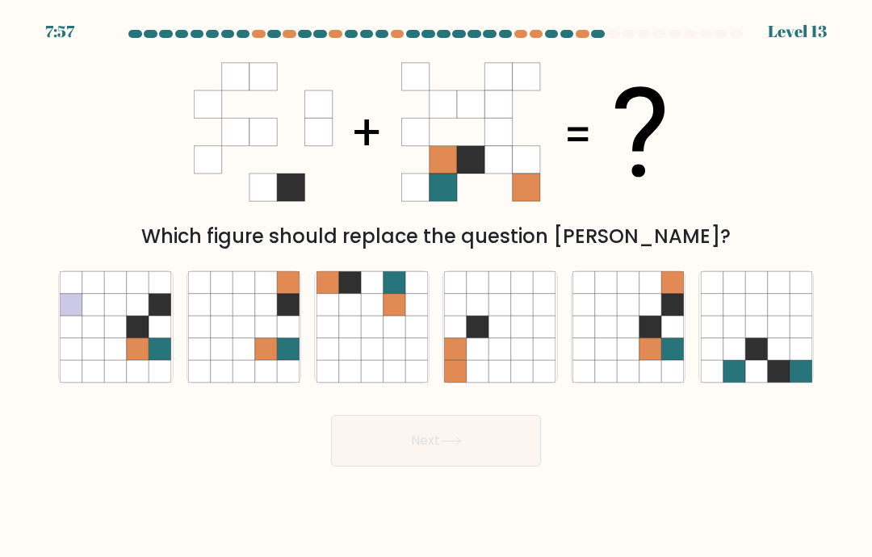
click at [684, 373] on icon at bounding box center [627, 326] width 111 height 111
click at [437, 287] on input "e." at bounding box center [436, 283] width 1 height 8
radio input "true"
click at [425, 450] on button "Next" at bounding box center [436, 441] width 210 height 52
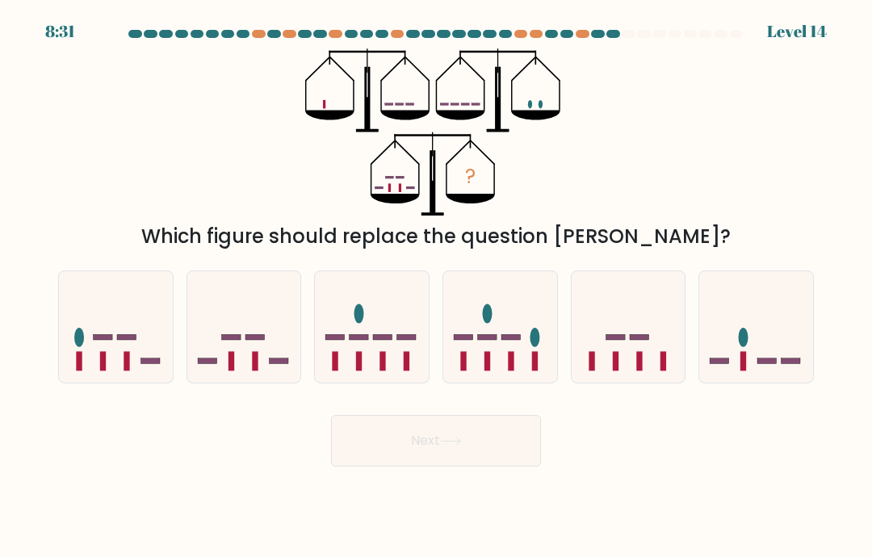
click at [421, 375] on icon at bounding box center [372, 327] width 114 height 94
click at [436, 287] on input "c." at bounding box center [436, 283] width 1 height 8
radio input "true"
click at [476, 335] on icon at bounding box center [500, 327] width 114 height 94
click at [437, 287] on input "d." at bounding box center [436, 283] width 1 height 8
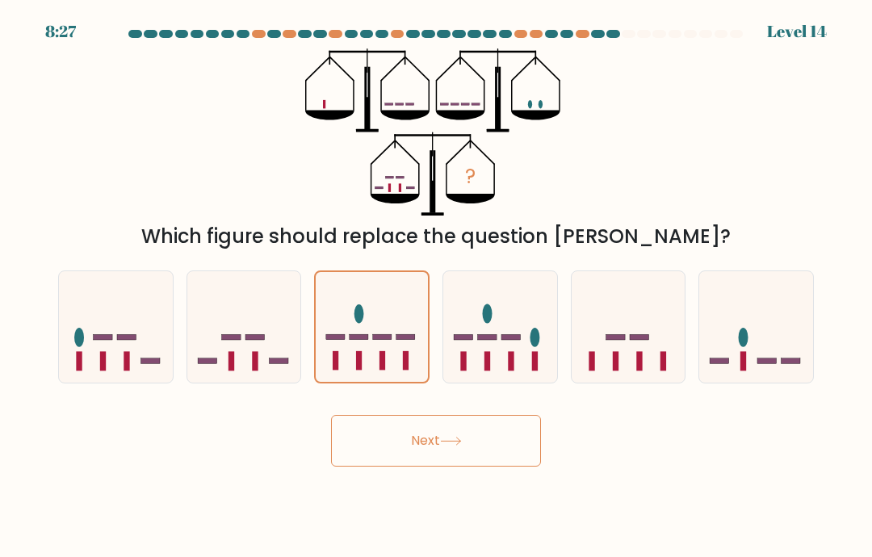
radio input "true"
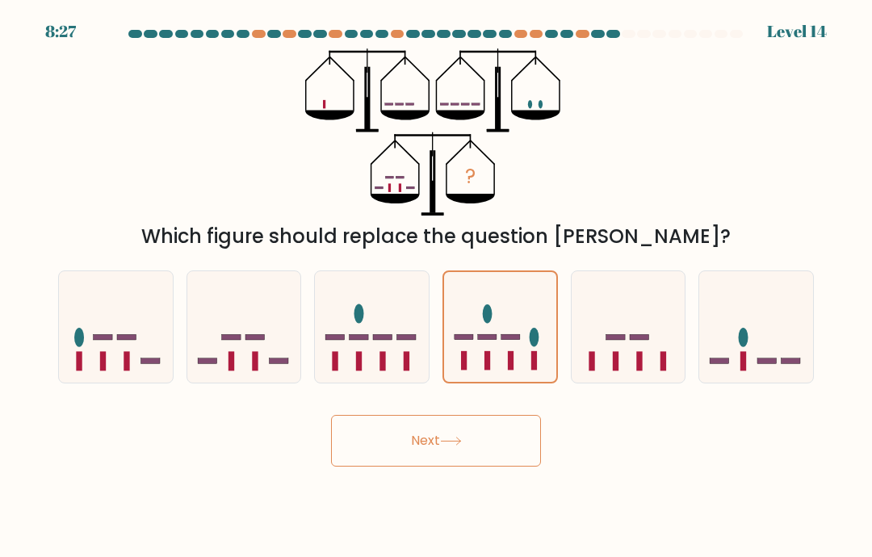
click at [473, 459] on button "Next" at bounding box center [436, 441] width 210 height 52
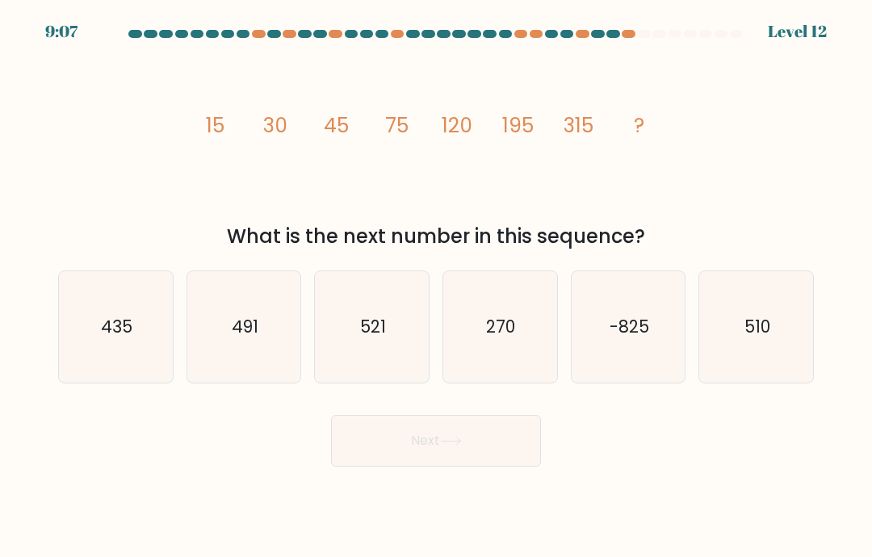
click at [275, 202] on icon "image/svg+xml 15 30 45 75 120 195 315 ?" at bounding box center [436, 131] width 484 height 167
click at [352, 216] on icon "image/svg+xml 15 30 45 75 120 195 315 ?" at bounding box center [436, 131] width 484 height 167
click at [329, 194] on icon "image/svg+xml 15 30 45 75 120 195 315 ?" at bounding box center [436, 131] width 484 height 167
click at [270, 204] on icon "image/svg+xml 15 30 45 75 120 195 315 ?" at bounding box center [436, 131] width 484 height 167
click at [93, 224] on div "image/svg+xml 15 30 45 75 120 195 315 ? What is the next number in this sequenc…" at bounding box center [435, 149] width 775 height 203
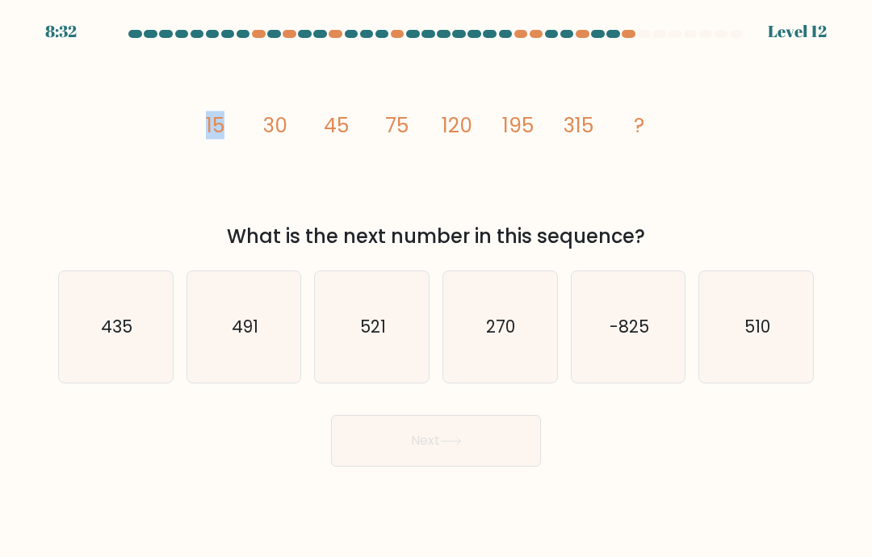
click at [360, 216] on icon "image/svg+xml 15 30 45 75 120 195 315 ?" at bounding box center [436, 131] width 484 height 167
click at [115, 338] on text "435" at bounding box center [116, 326] width 31 height 23
click at [436, 287] on input "a. 435" at bounding box center [436, 283] width 1 height 8
radio input "true"
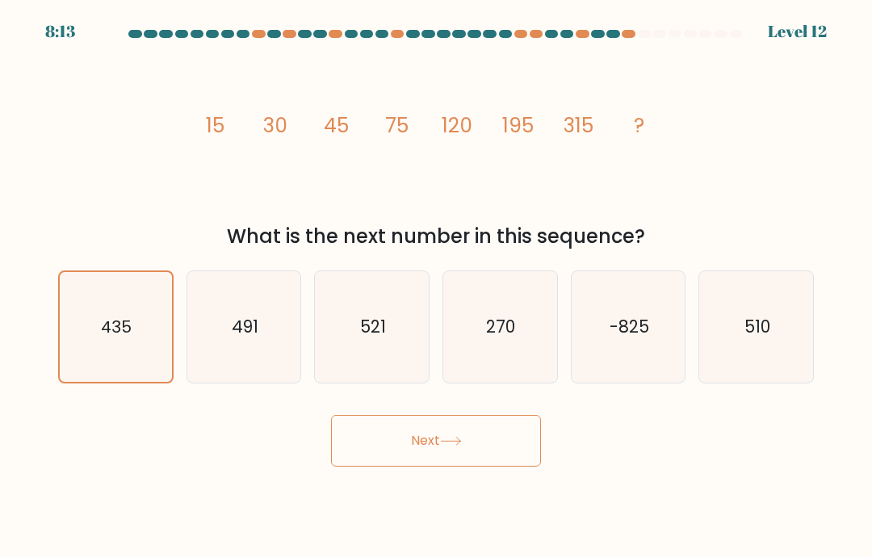
click at [355, 442] on button "Next" at bounding box center [436, 441] width 210 height 52
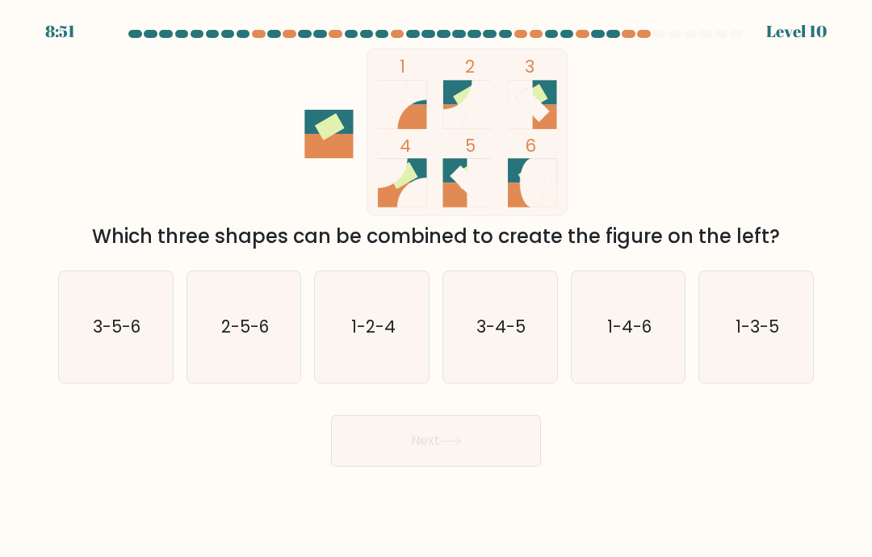
click at [467, 82] on rect at bounding box center [467, 131] width 200 height 166
click at [354, 315] on text "1-2-4" at bounding box center [373, 326] width 44 height 23
click at [436, 287] on input "c. 1-2-4" at bounding box center [436, 283] width 1 height 8
radio input "true"
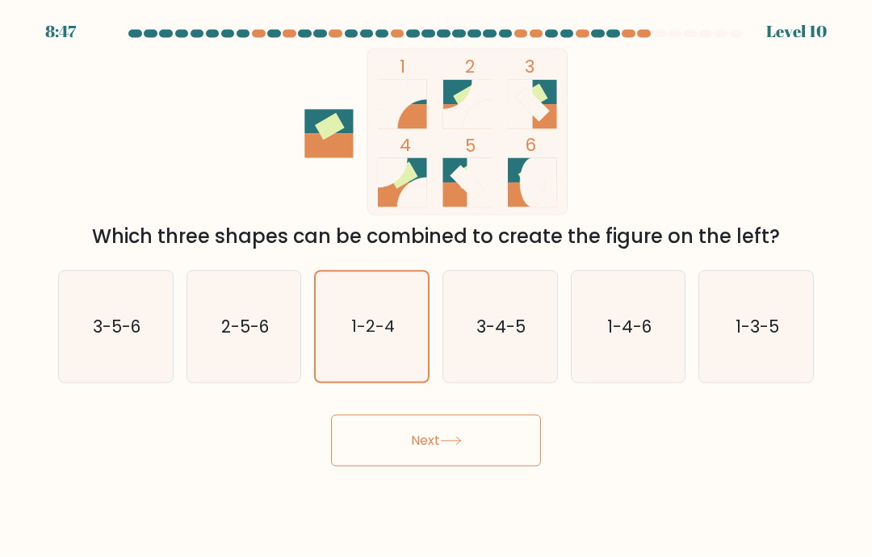
scroll to position [0, 0]
click at [383, 456] on button "Next" at bounding box center [436, 441] width 210 height 52
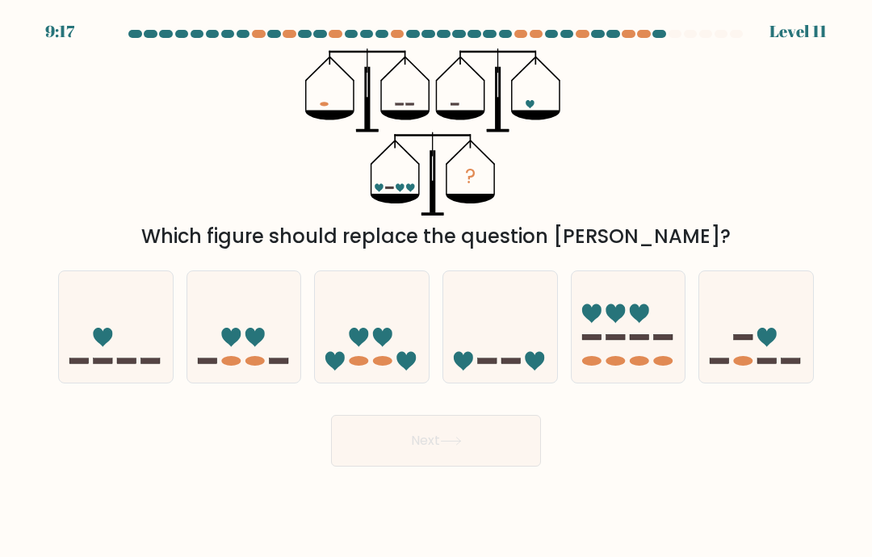
click at [495, 326] on icon at bounding box center [500, 327] width 114 height 94
click at [437, 287] on input "d." at bounding box center [436, 283] width 1 height 8
radio input "true"
click at [749, 361] on icon at bounding box center [756, 327] width 114 height 94
click at [437, 287] on input "f." at bounding box center [436, 283] width 1 height 8
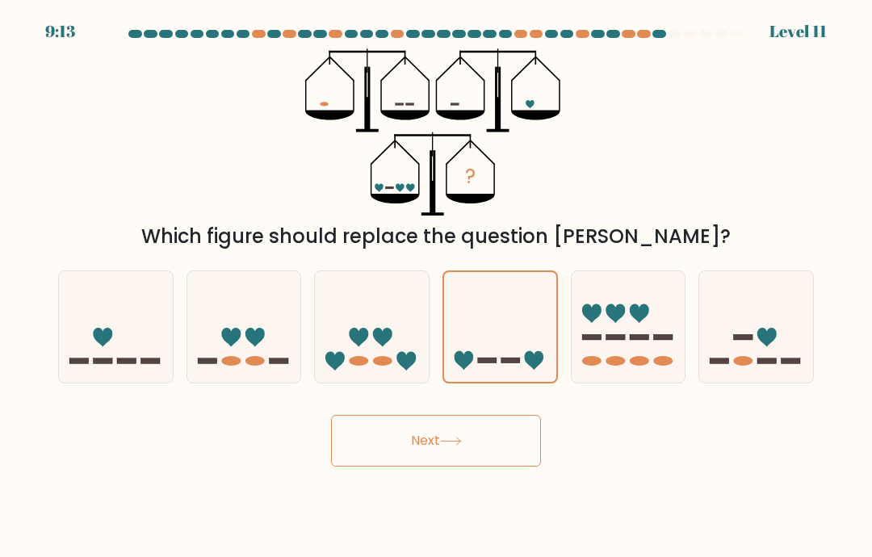
radio input "true"
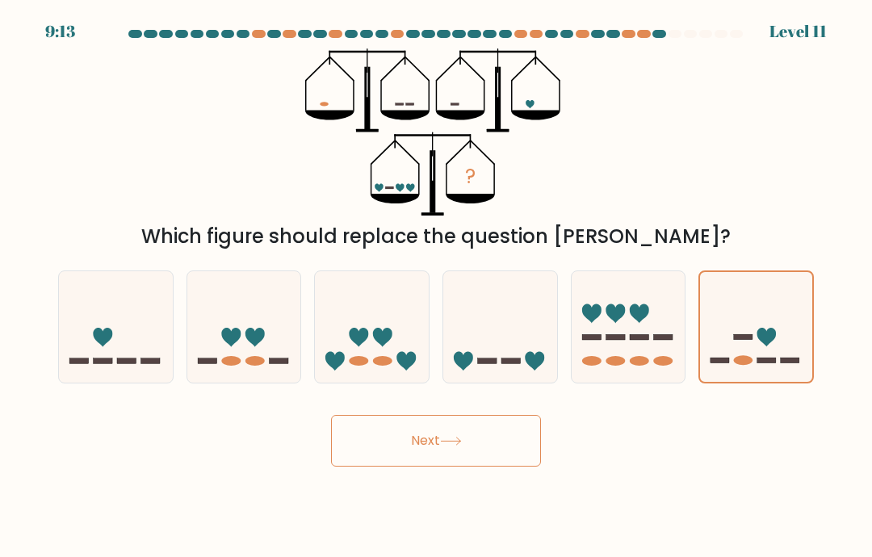
click at [459, 446] on icon at bounding box center [451, 441] width 22 height 9
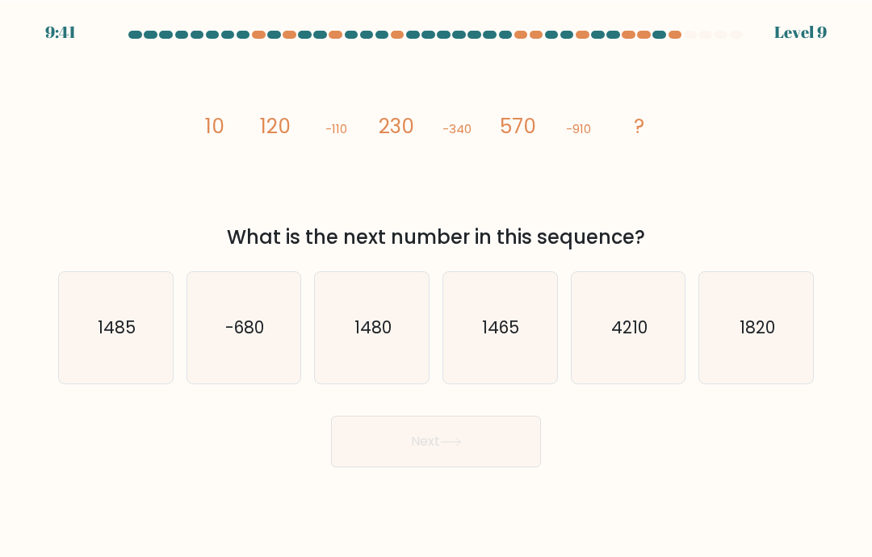
scroll to position [2, 0]
click at [362, 103] on icon "image/svg+xml 10 120 -110 230 -340 570 -910 ?" at bounding box center [436, 131] width 484 height 167
click at [342, 107] on icon "image/svg+xml 10 120 -110 230 -340 570 -910 ?" at bounding box center [436, 131] width 484 height 167
click at [698, 320] on div "1820" at bounding box center [755, 326] width 115 height 113
click at [437, 287] on input "f. 1820" at bounding box center [436, 283] width 1 height 8
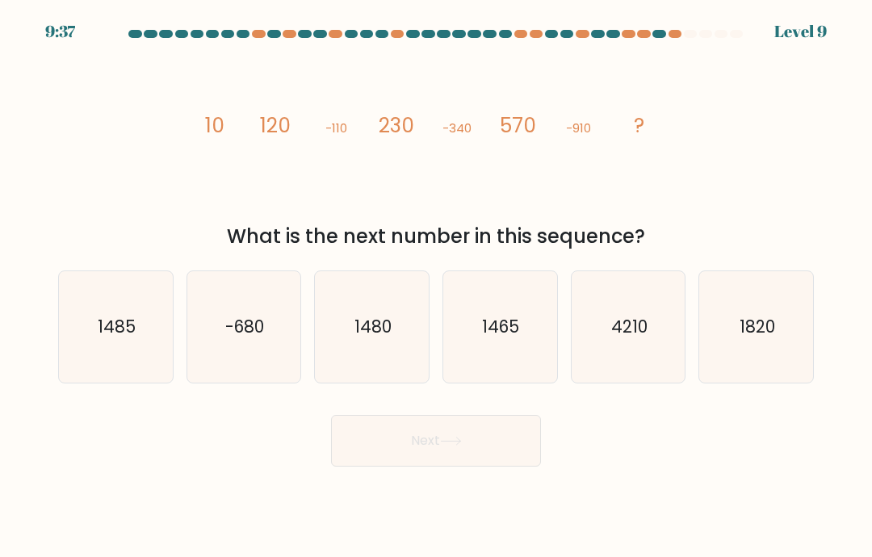
radio input "true"
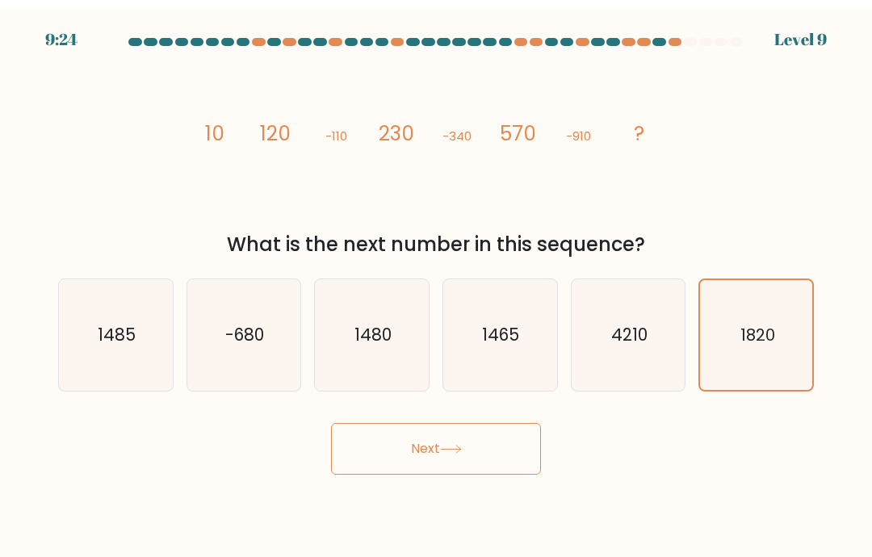
scroll to position [65, 0]
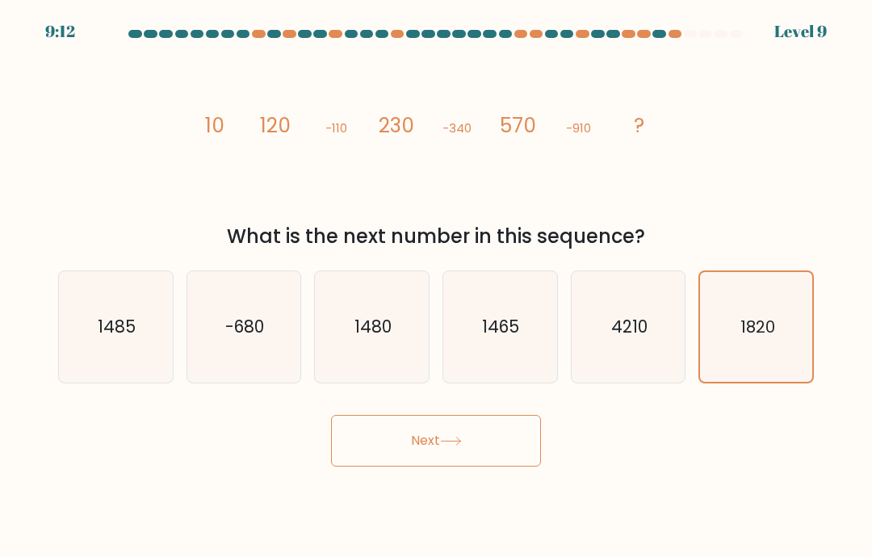
click at [363, 415] on button "Next" at bounding box center [436, 441] width 210 height 52
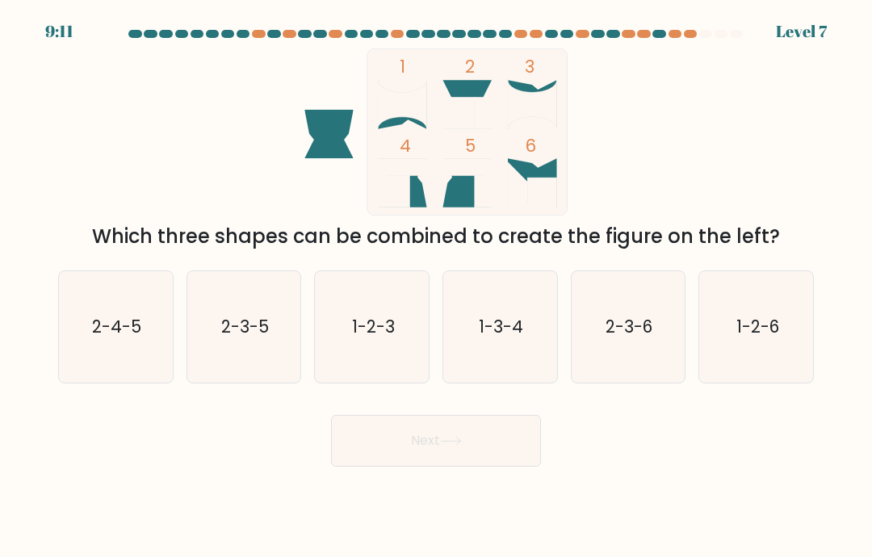
scroll to position [0, 0]
click at [472, 203] on icon at bounding box center [466, 182] width 49 height 49
click at [132, 338] on text "2-4-5" at bounding box center [116, 326] width 49 height 23
click at [436, 287] on input "a. 2-4-5" at bounding box center [436, 283] width 1 height 8
radio input "true"
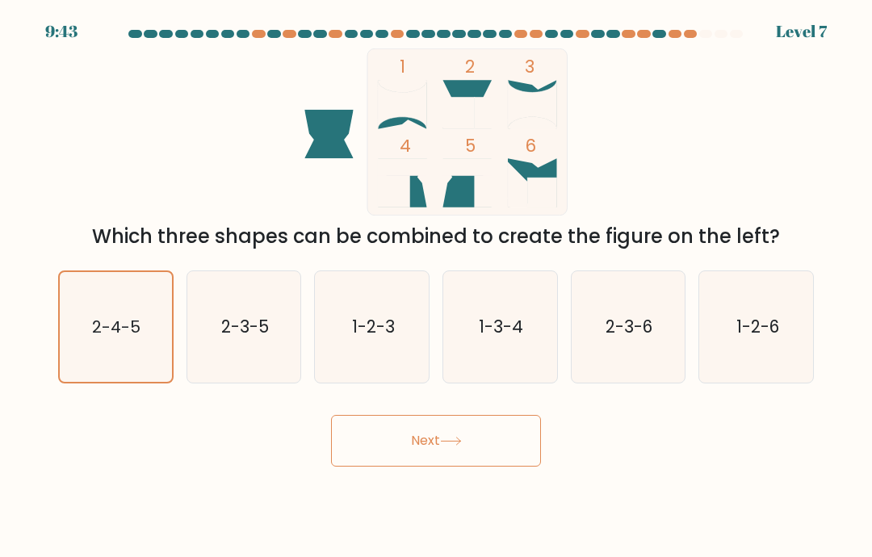
click at [512, 467] on button "Next" at bounding box center [436, 441] width 210 height 52
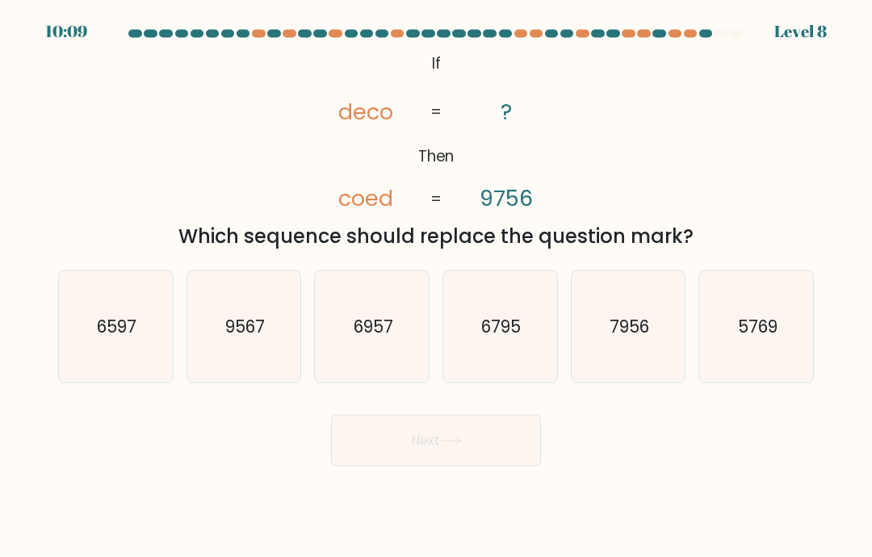
scroll to position [16, 0]
click at [104, 346] on icon "6597" at bounding box center [115, 326] width 111 height 111
click at [436, 287] on input "a. 6597" at bounding box center [436, 283] width 1 height 8
radio input "true"
click at [12, 261] on form "If ?" at bounding box center [436, 248] width 872 height 437
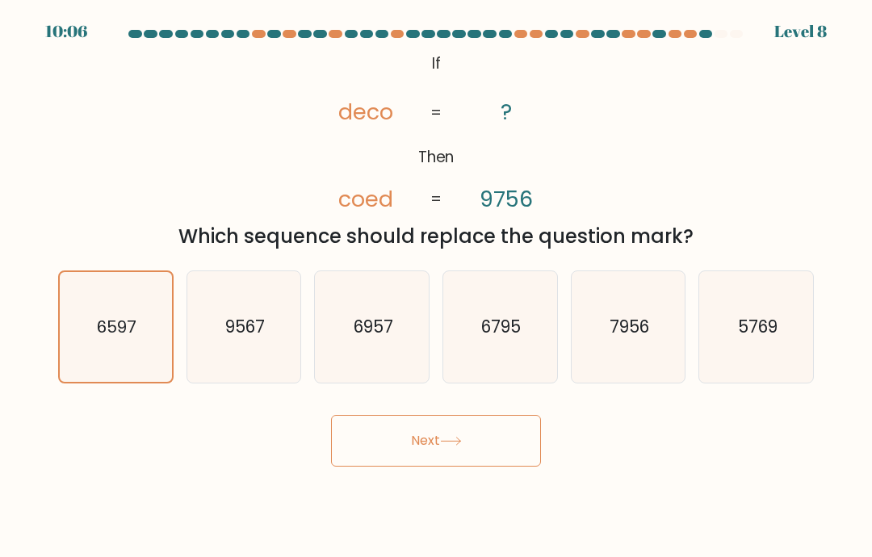
click at [46, 290] on form "If ?" at bounding box center [436, 248] width 872 height 437
click at [443, 452] on button "Next" at bounding box center [436, 441] width 210 height 52
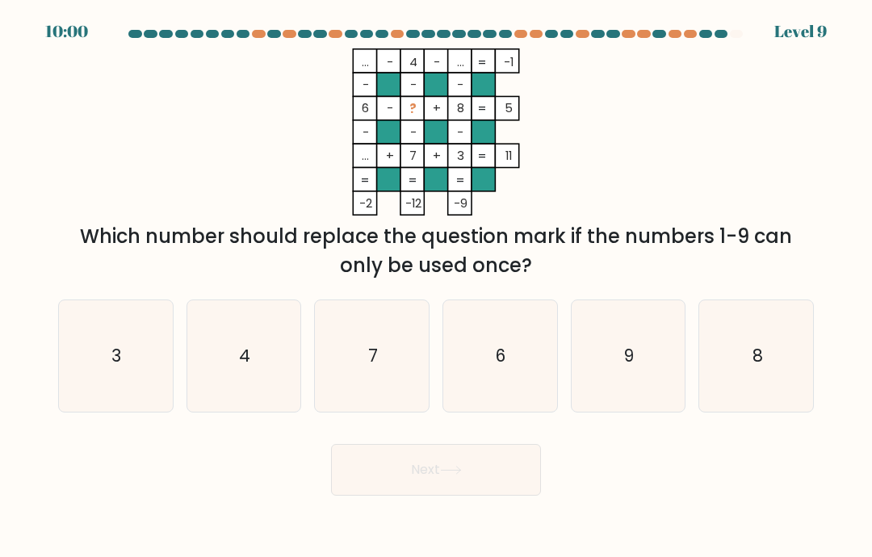
click at [461, 454] on div "Next" at bounding box center [435, 464] width 775 height 64
click at [544, 85] on icon "... - 4 - ... -1 - - - 6 - ? + 8 5 - - - ... + 7 + 3 = 11 = = = = -2 -12 -9 =" at bounding box center [436, 131] width 484 height 167
click at [836, 114] on form at bounding box center [436, 263] width 872 height 466
click at [89, 348] on icon "3" at bounding box center [115, 355] width 111 height 111
click at [436, 287] on input "a. 3" at bounding box center [436, 283] width 1 height 8
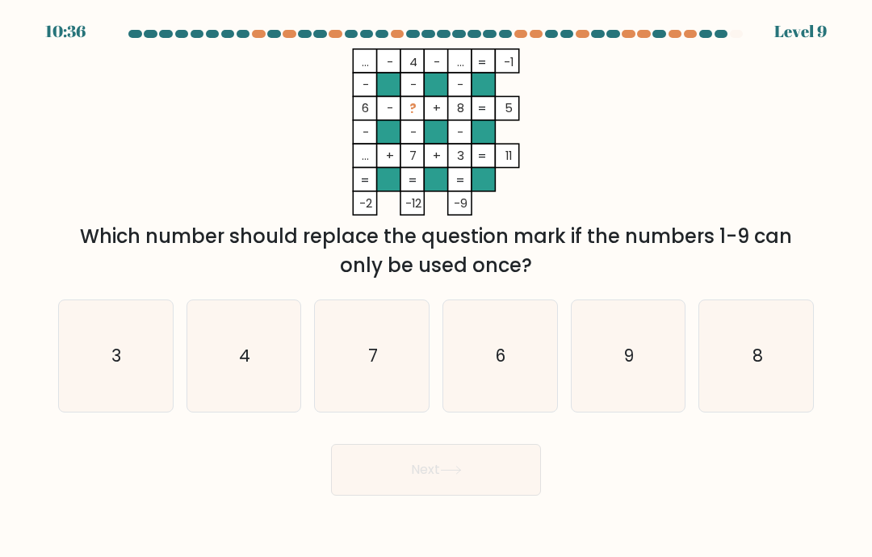
radio input "true"
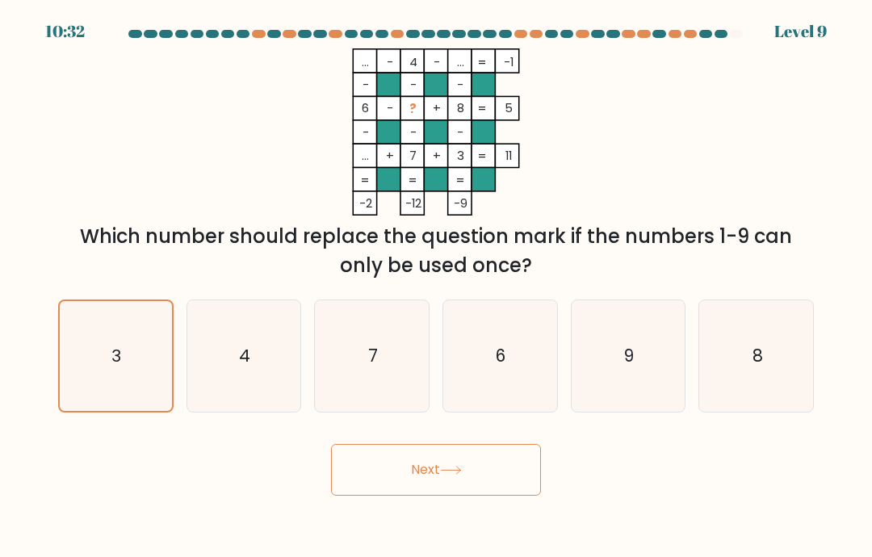
click at [424, 492] on button "Next" at bounding box center [436, 470] width 210 height 52
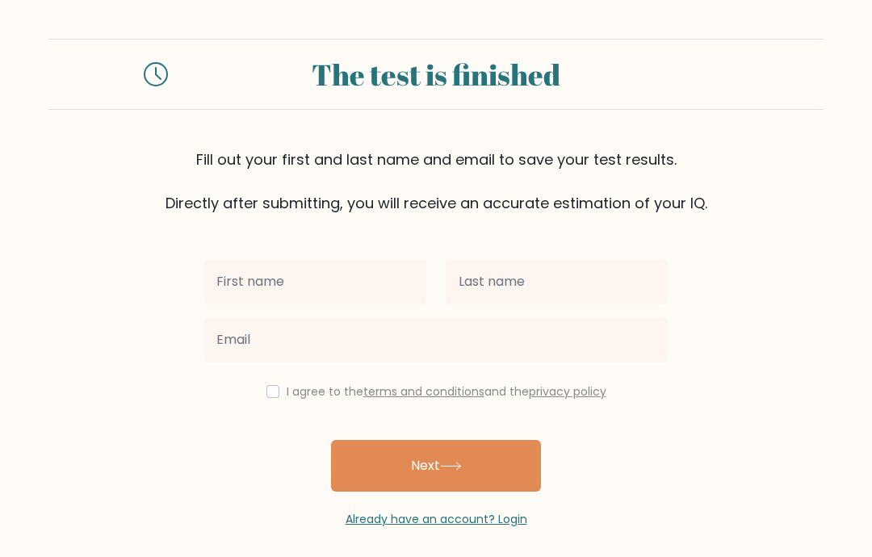
click at [282, 270] on input "text" at bounding box center [314, 281] width 223 height 45
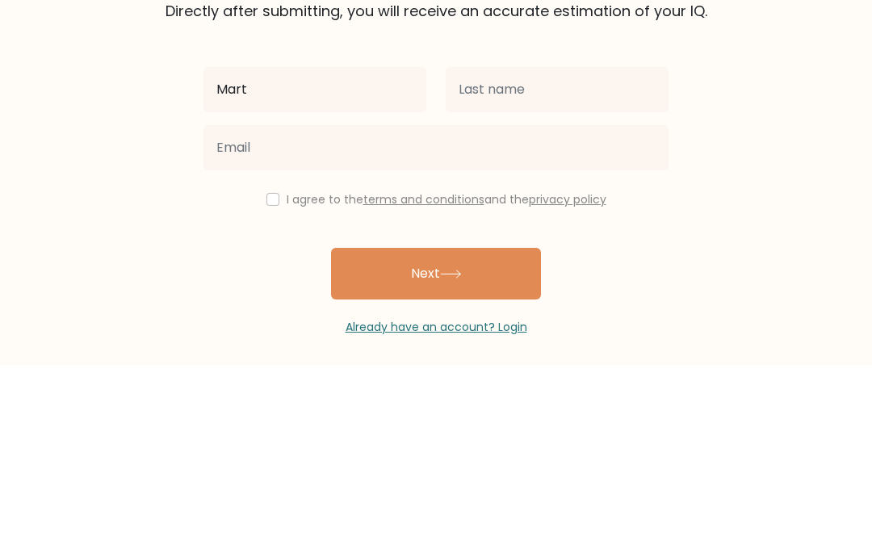
type input "Mart"
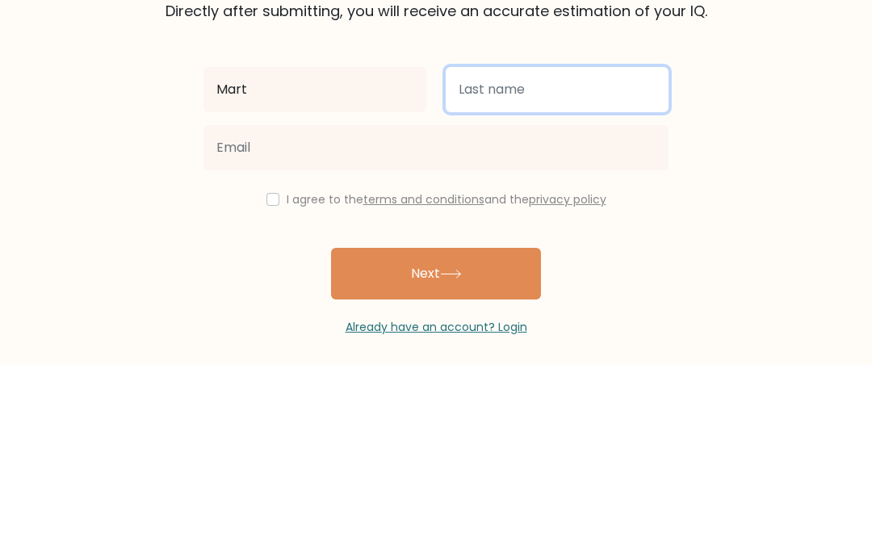
click at [589, 259] on input "text" at bounding box center [557, 281] width 223 height 45
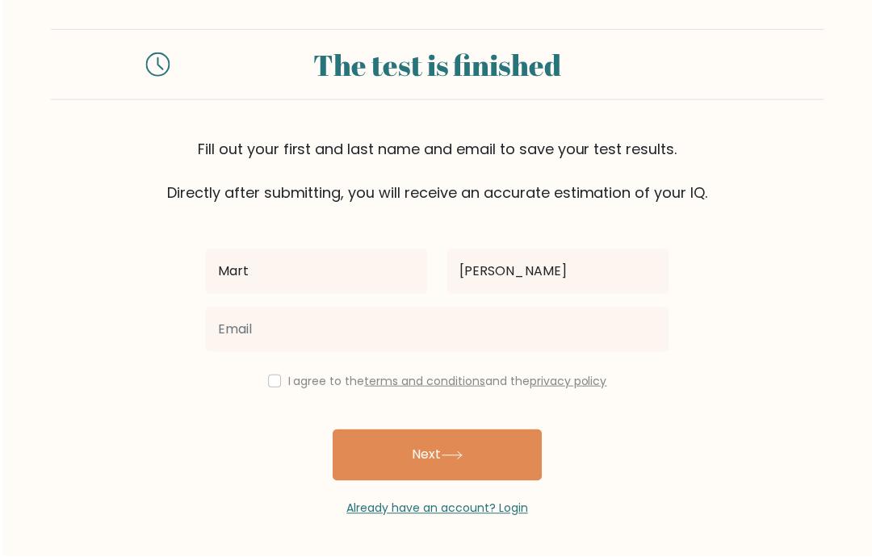
scroll to position [51, 0]
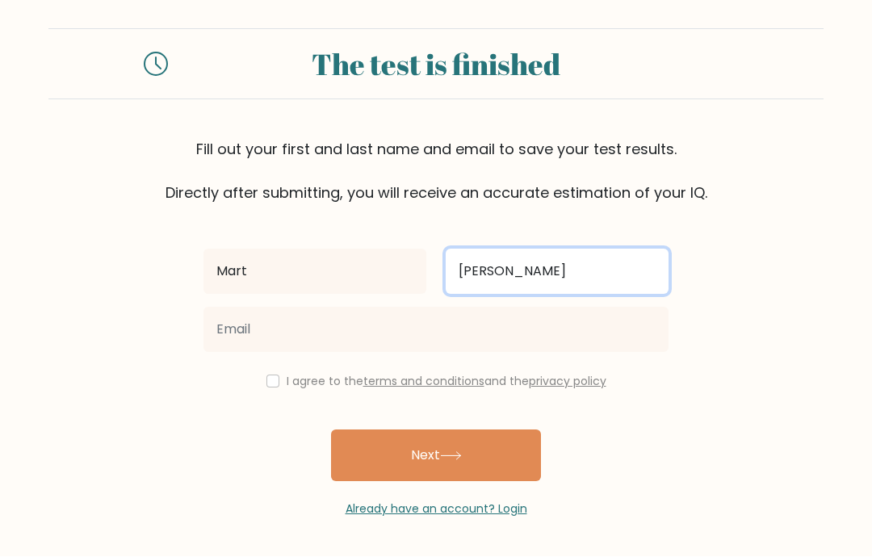
type input "De lorenzo"
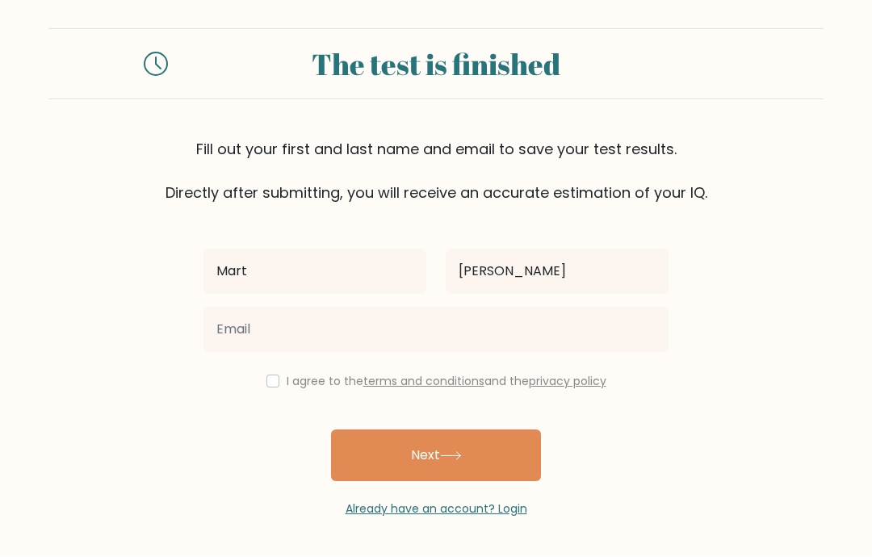
click at [450, 430] on button "Next" at bounding box center [436, 456] width 210 height 52
